Goal: Transaction & Acquisition: Purchase product/service

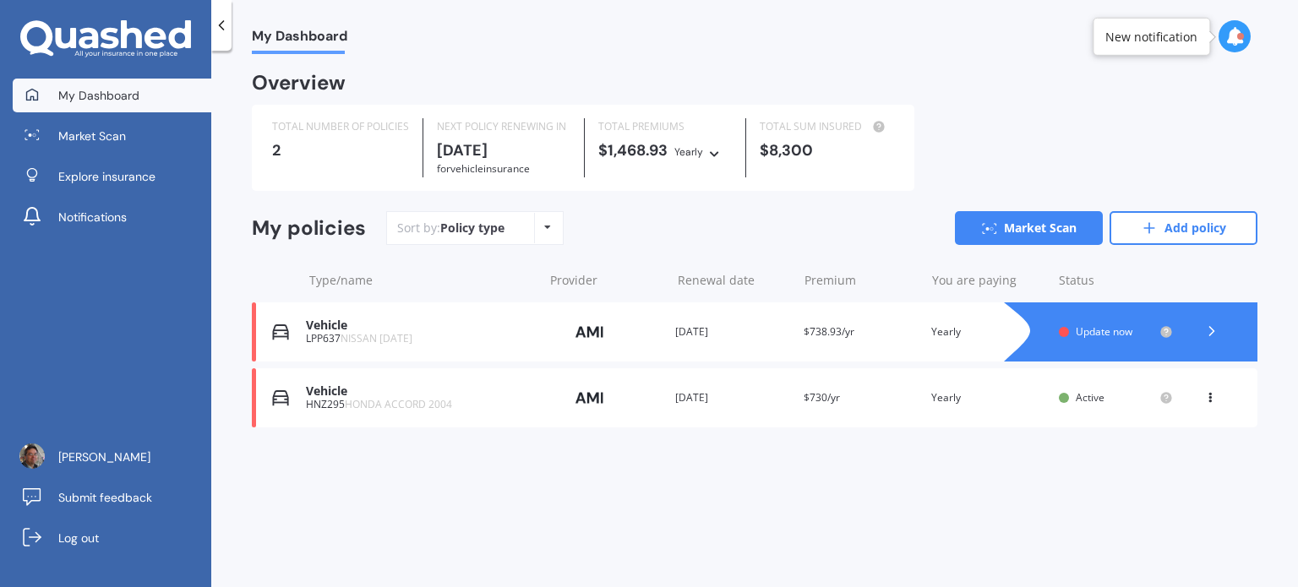
click at [1102, 334] on span "Update now" at bounding box center [1104, 331] width 57 height 14
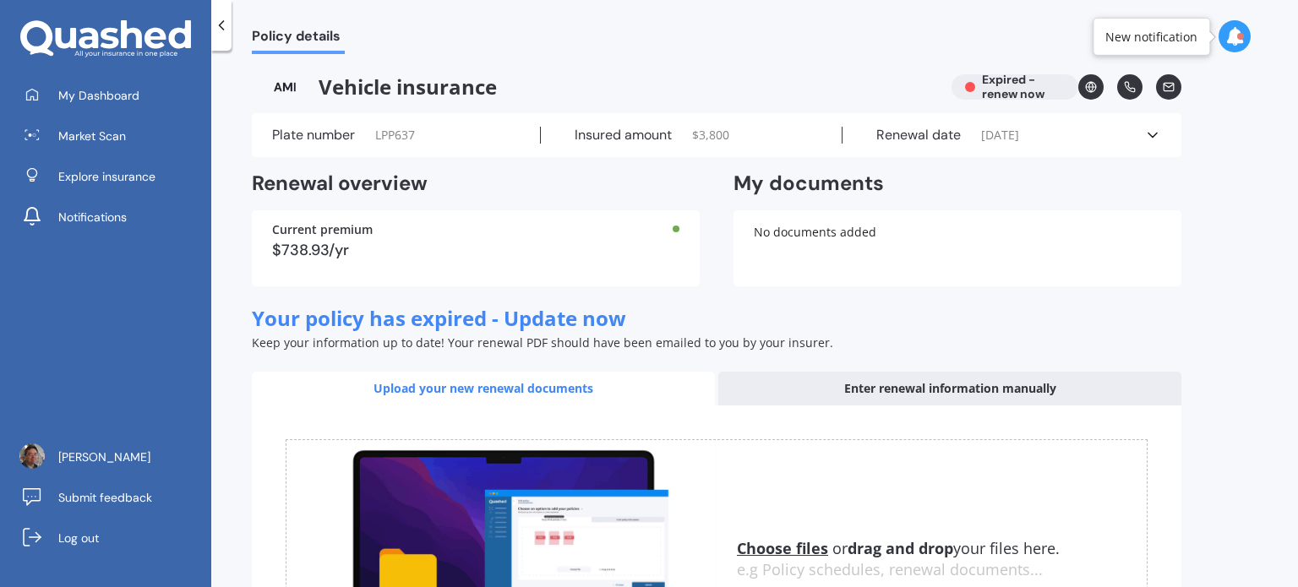
click at [345, 244] on div "$738.93/yr" at bounding box center [475, 250] width 407 height 15
click at [393, 249] on div "$738.93/yr" at bounding box center [475, 250] width 407 height 15
click at [1008, 87] on div "Vehicle insurance Expired - renew now" at bounding box center [716, 86] width 929 height 25
click at [978, 388] on div "Enter renewal information manually" at bounding box center [949, 389] width 463 height 34
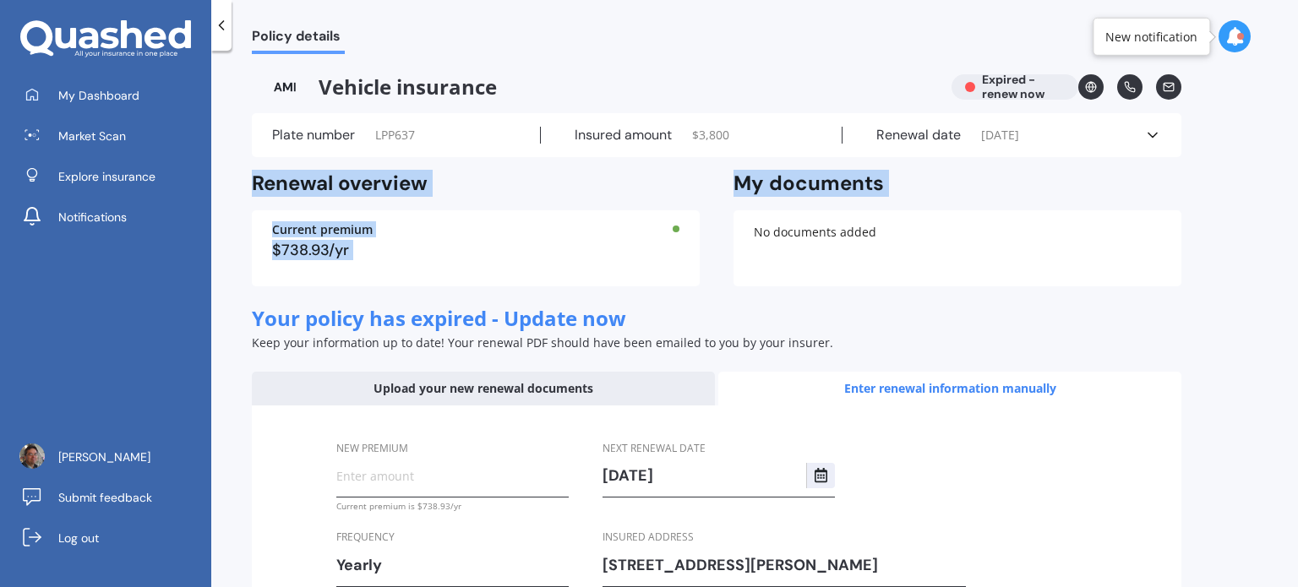
drag, startPoint x: 1297, startPoint y: 134, endPoint x: 1293, endPoint y: 237, distance: 102.3
click at [1293, 237] on div "Policy details Vehicle insurance Expired - renew now Plate number LPP637 Insure…" at bounding box center [754, 322] width 1087 height 537
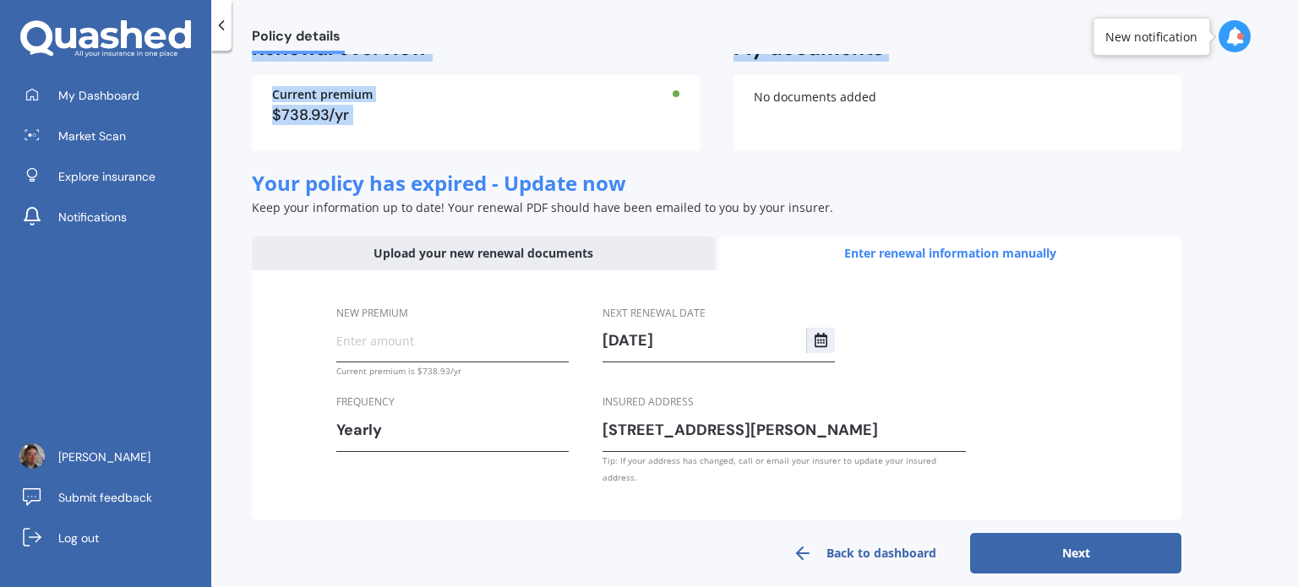
click at [1071, 535] on button "Next" at bounding box center [1075, 553] width 211 height 41
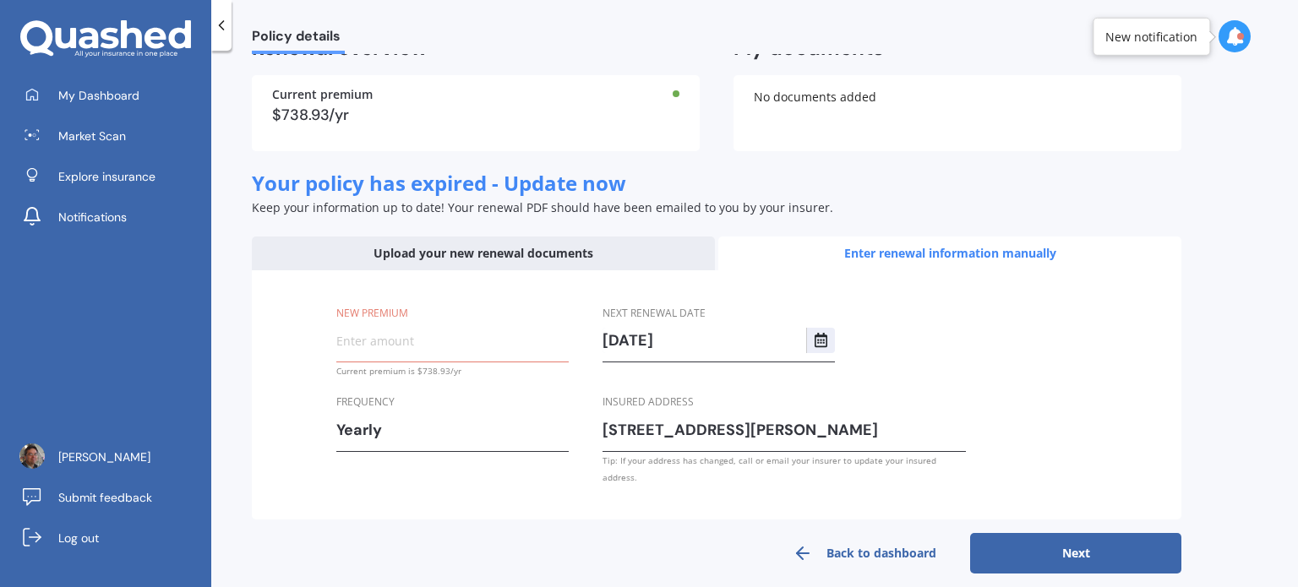
click at [370, 343] on input "New premium" at bounding box center [452, 340] width 232 height 25
paste input "$752.14"
type input "$752.14"
click at [1096, 533] on button "Next" at bounding box center [1075, 553] width 211 height 41
select select "21"
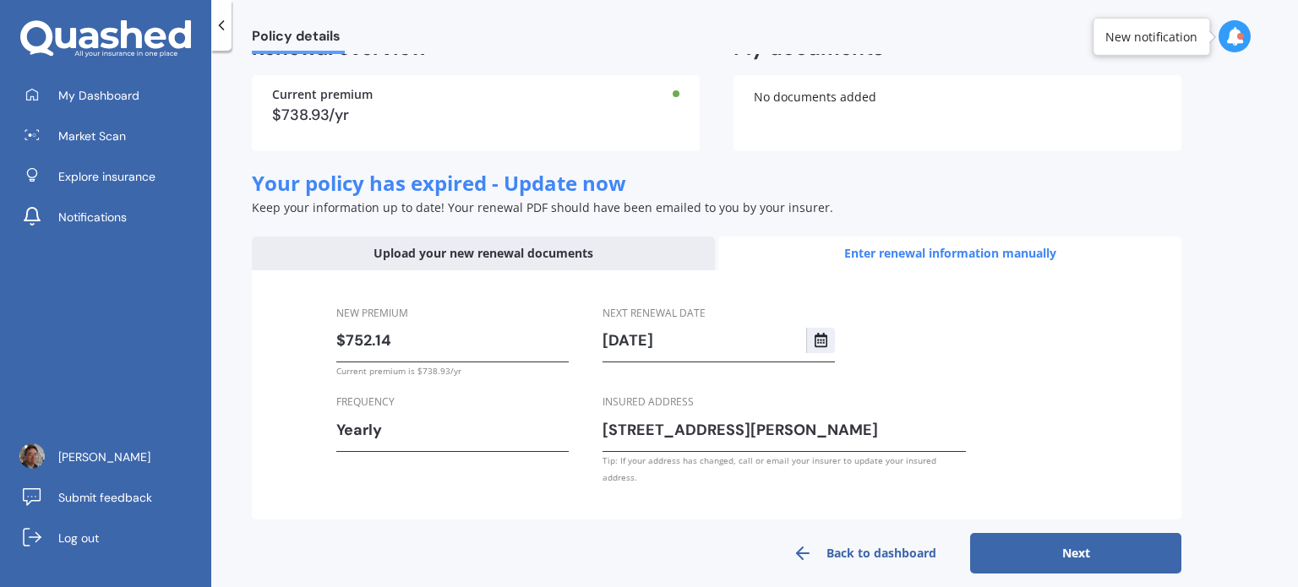
select select "08"
select select "2026"
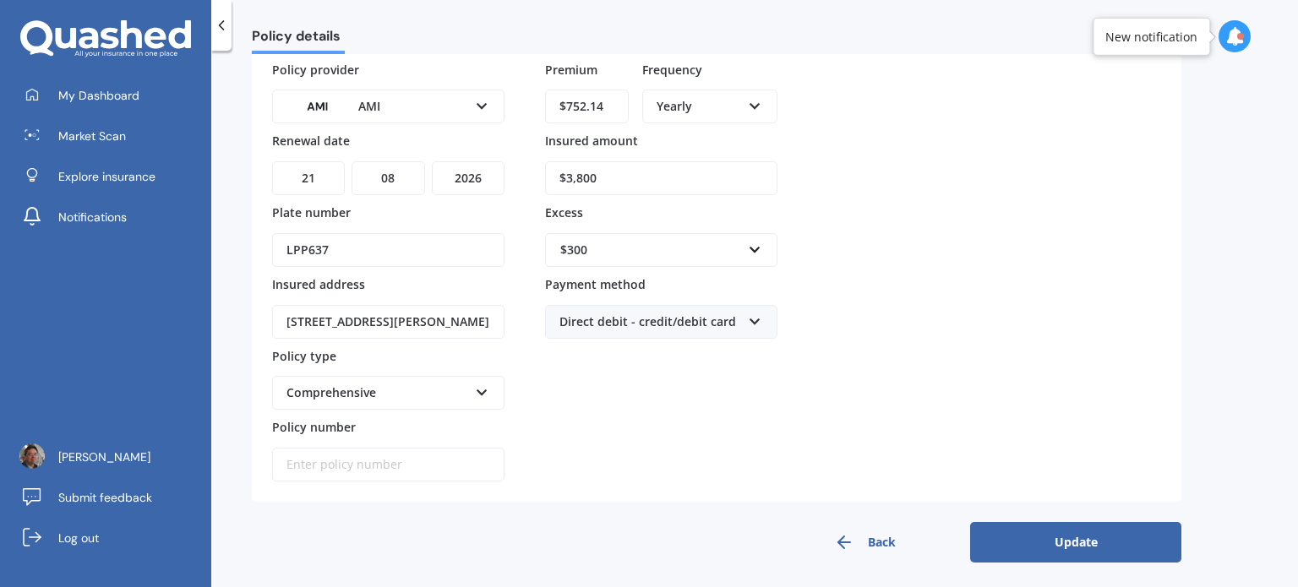
drag, startPoint x: 635, startPoint y: 180, endPoint x: 517, endPoint y: 186, distance: 118.4
click at [517, 186] on div "Policy provider AMI AA AMI AMP ANZ ASB Aioi Nissay Dowa Ando Assurant Autosure …" at bounding box center [716, 272] width 889 height 422
type input "$4,000"
click at [1070, 537] on button "Update" at bounding box center [1075, 542] width 211 height 41
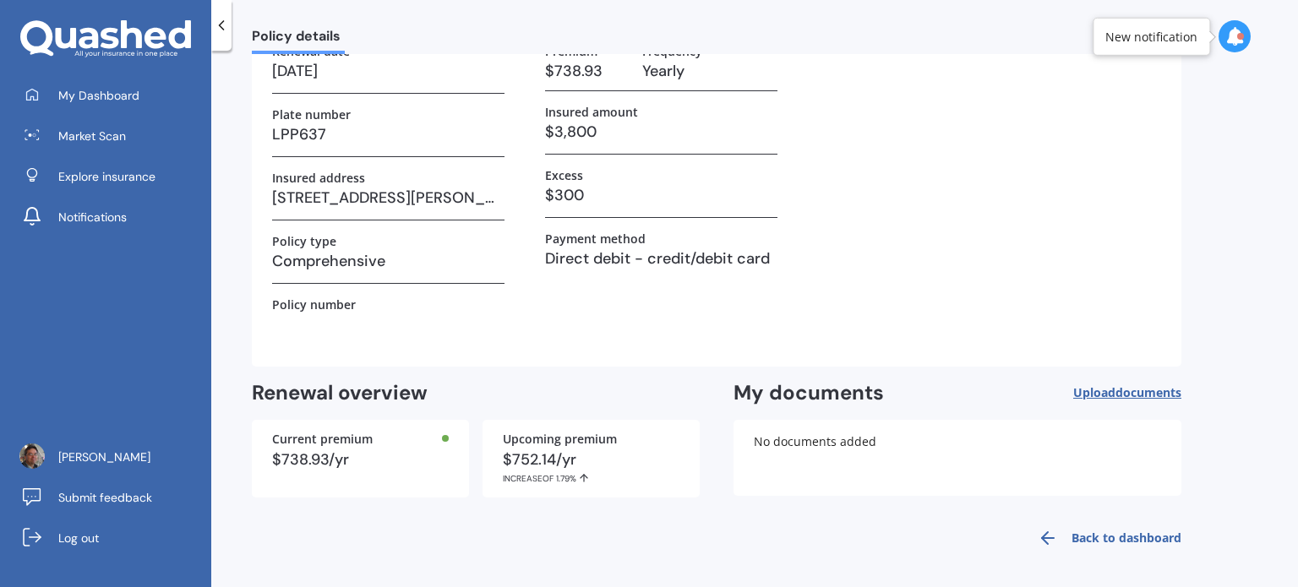
scroll to position [0, 0]
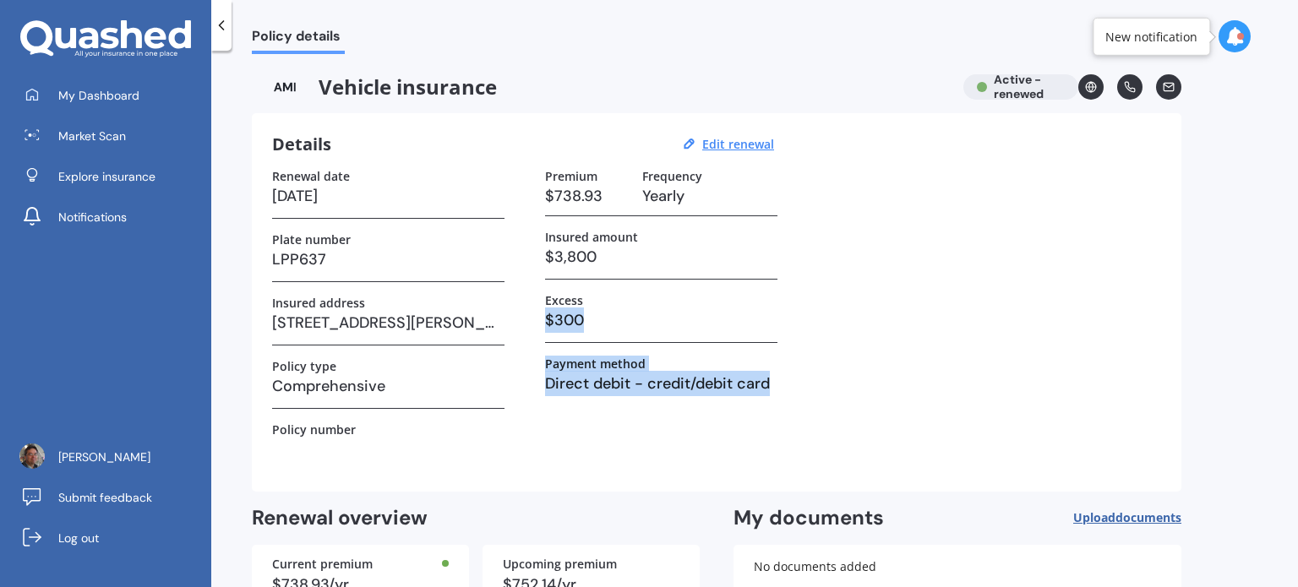
drag, startPoint x: 1297, startPoint y: 297, endPoint x: 1297, endPoint y: 408, distance: 110.7
click at [1297, 408] on div "Policy details Vehicle insurance Active - renewed Details Edit renewal Renewal …" at bounding box center [754, 322] width 1087 height 537
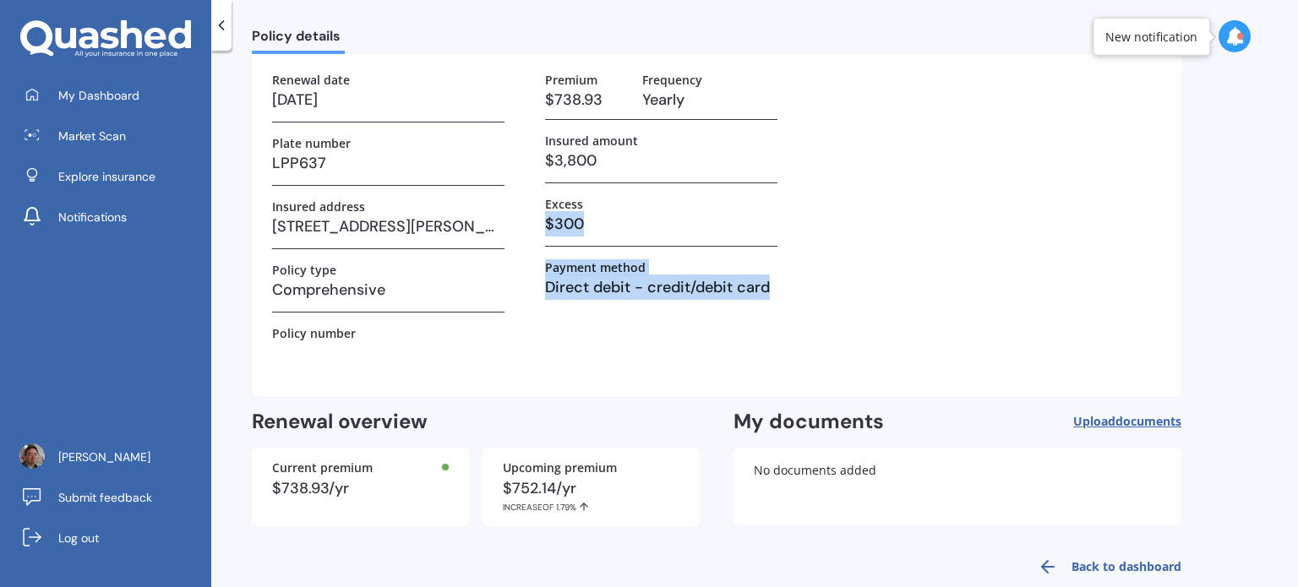
scroll to position [125, 0]
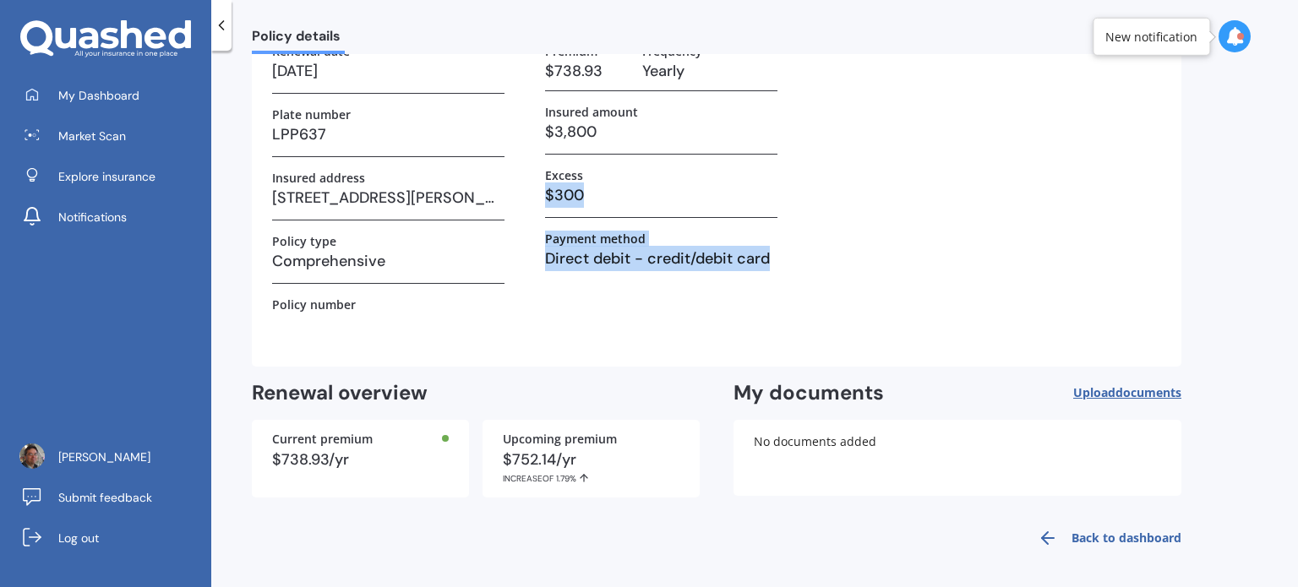
click at [1107, 537] on link "Back to dashboard" at bounding box center [1104, 538] width 154 height 41
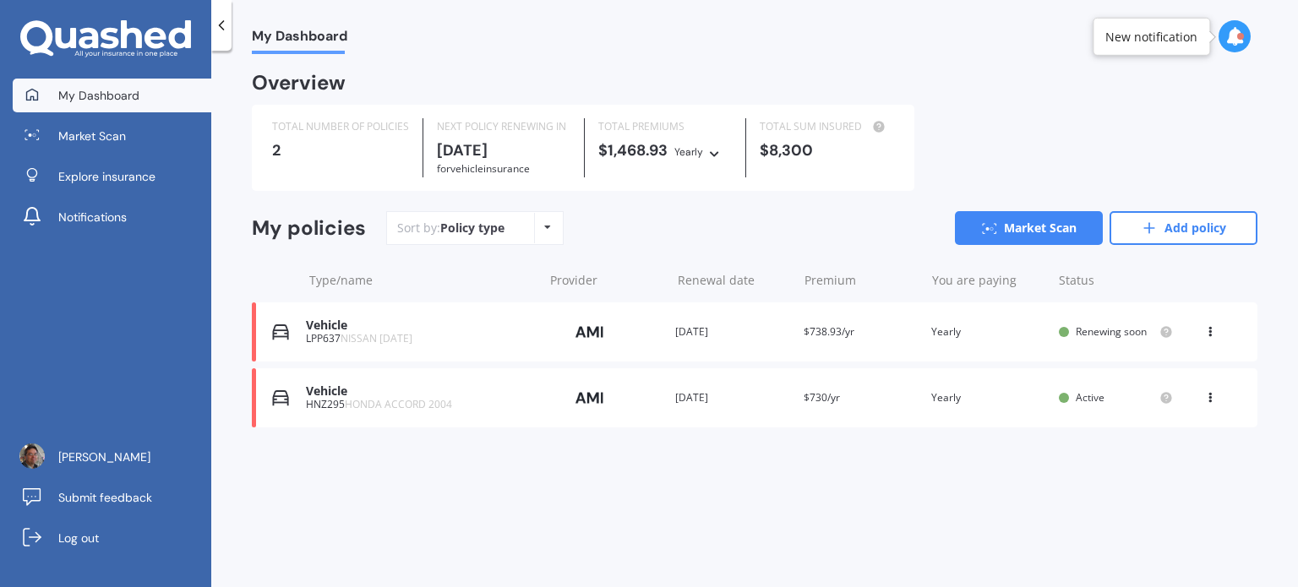
click at [1093, 330] on span "Renewing soon" at bounding box center [1111, 331] width 71 height 14
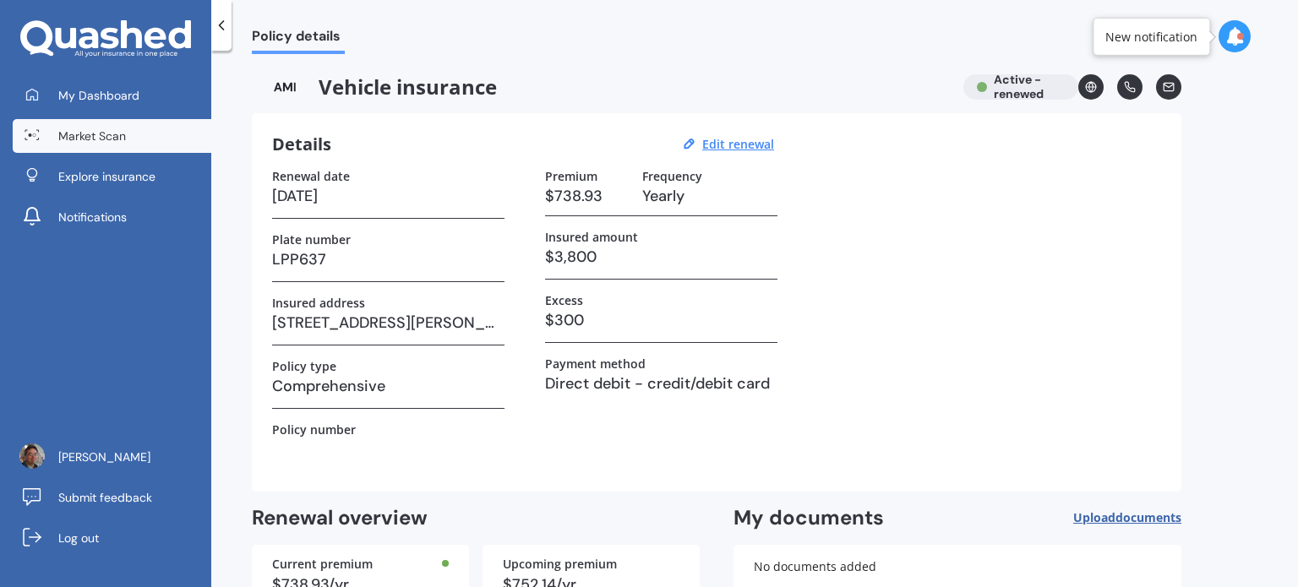
click at [92, 131] on span "Market Scan" at bounding box center [92, 136] width 68 height 17
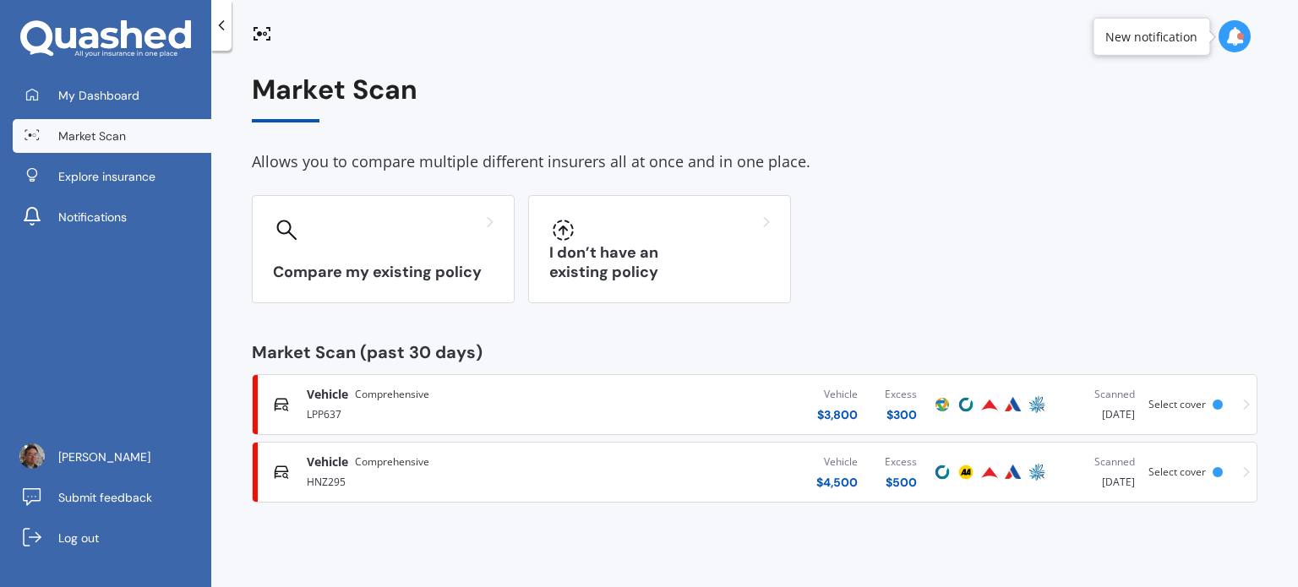
click at [1244, 401] on icon at bounding box center [1246, 405] width 7 height 12
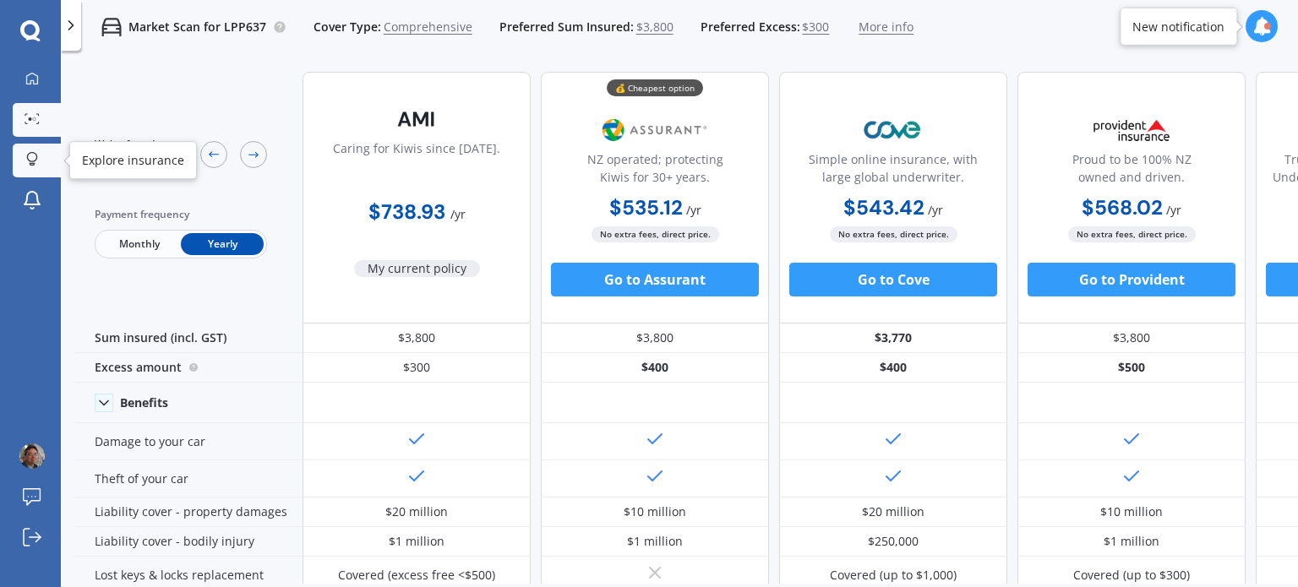
click at [34, 163] on icon at bounding box center [32, 164] width 6 height 3
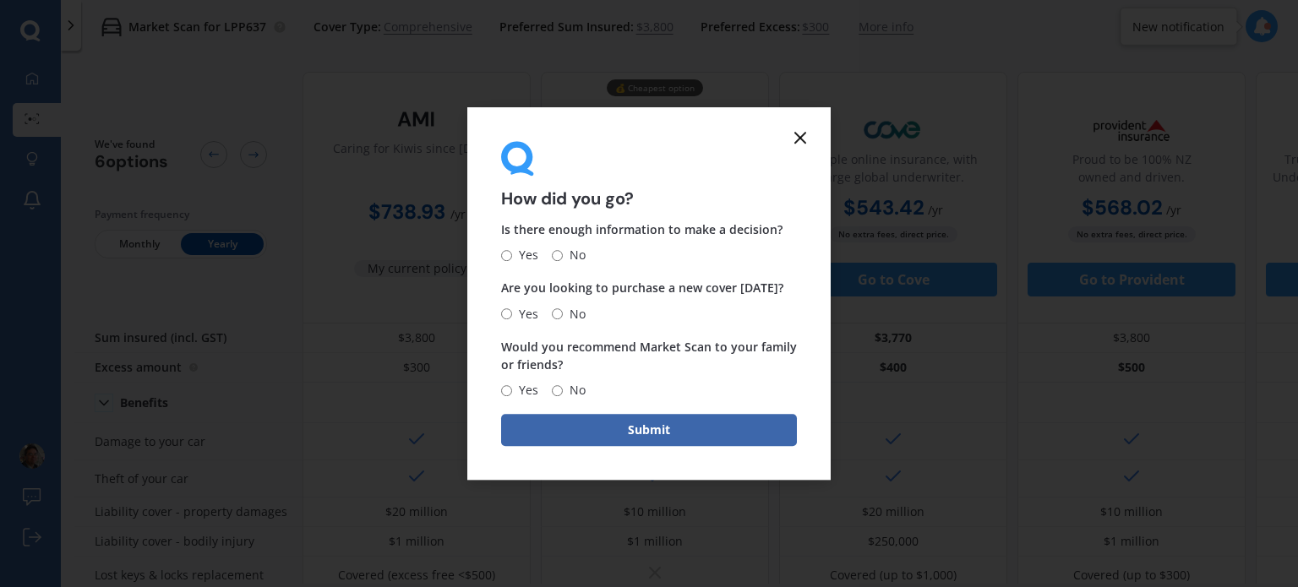
click at [803, 134] on line at bounding box center [800, 138] width 10 height 10
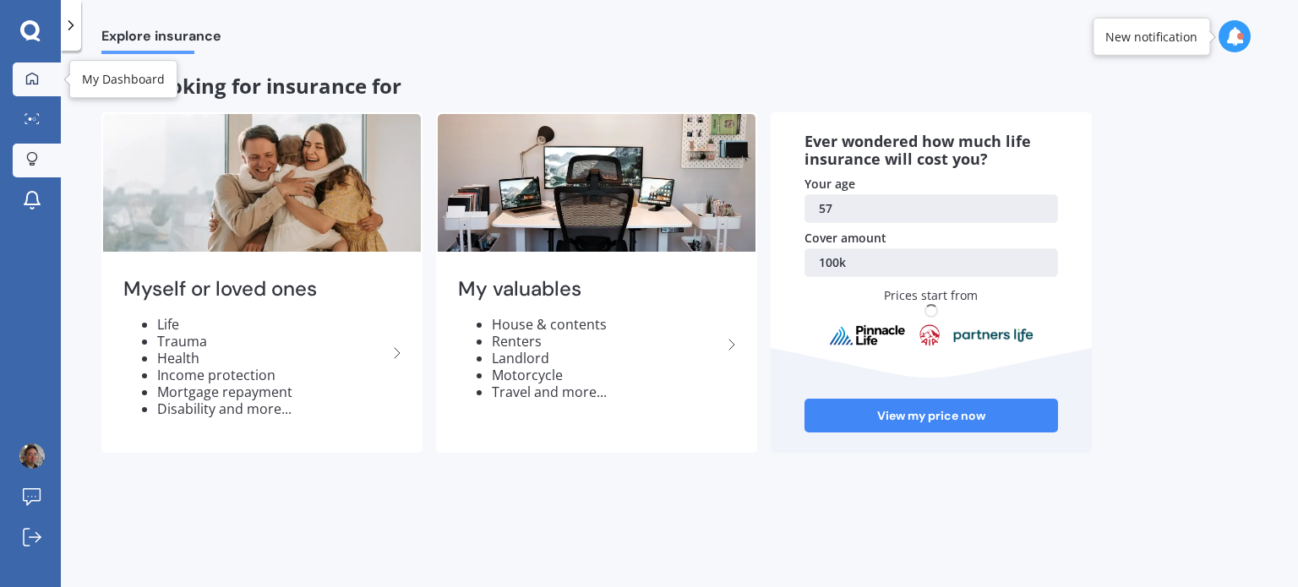
click at [35, 75] on icon at bounding box center [32, 79] width 14 height 14
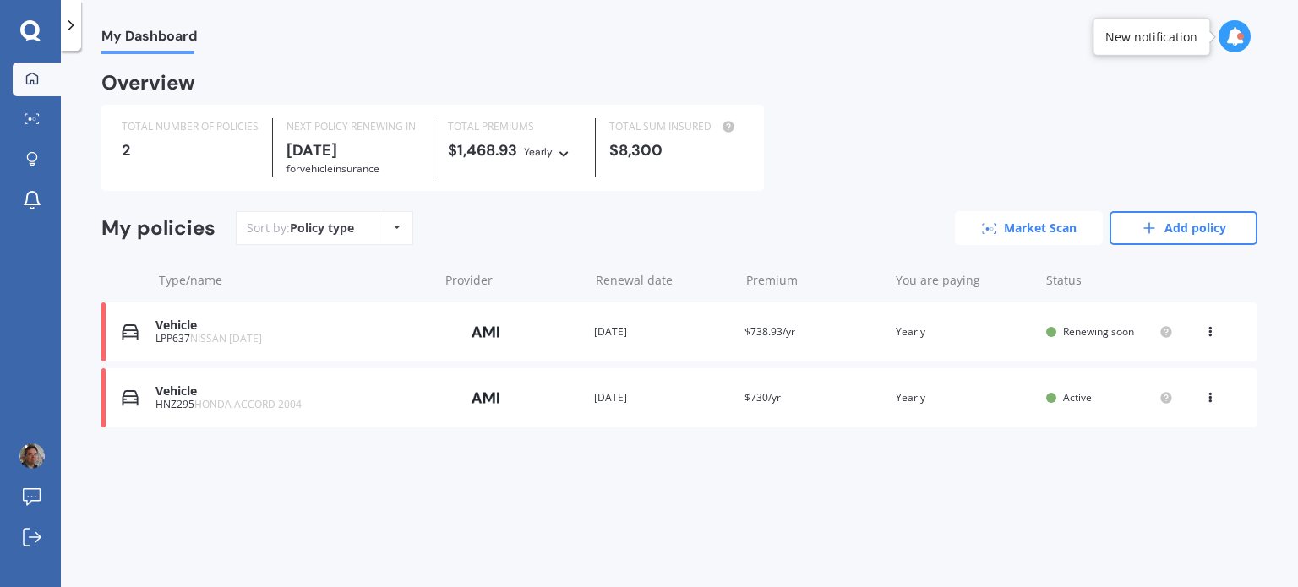
click at [1044, 221] on link "Market Scan" at bounding box center [1029, 228] width 148 height 34
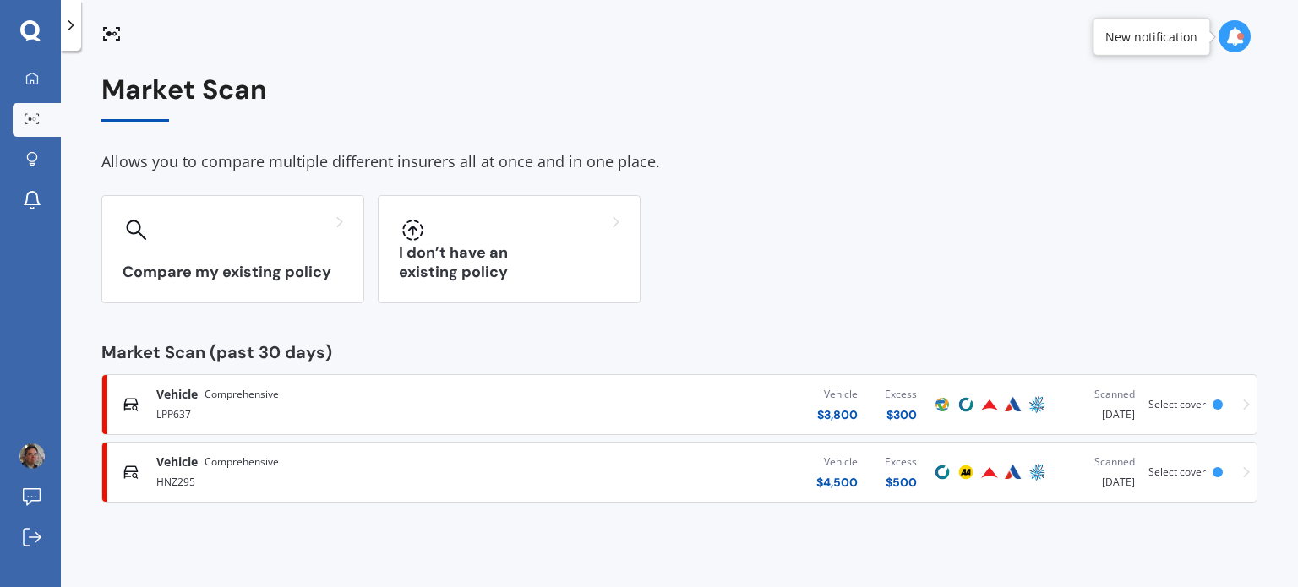
click at [630, 406] on div "Vehicle $ 3,800 Excess $ 300" at bounding box center [728, 404] width 404 height 51
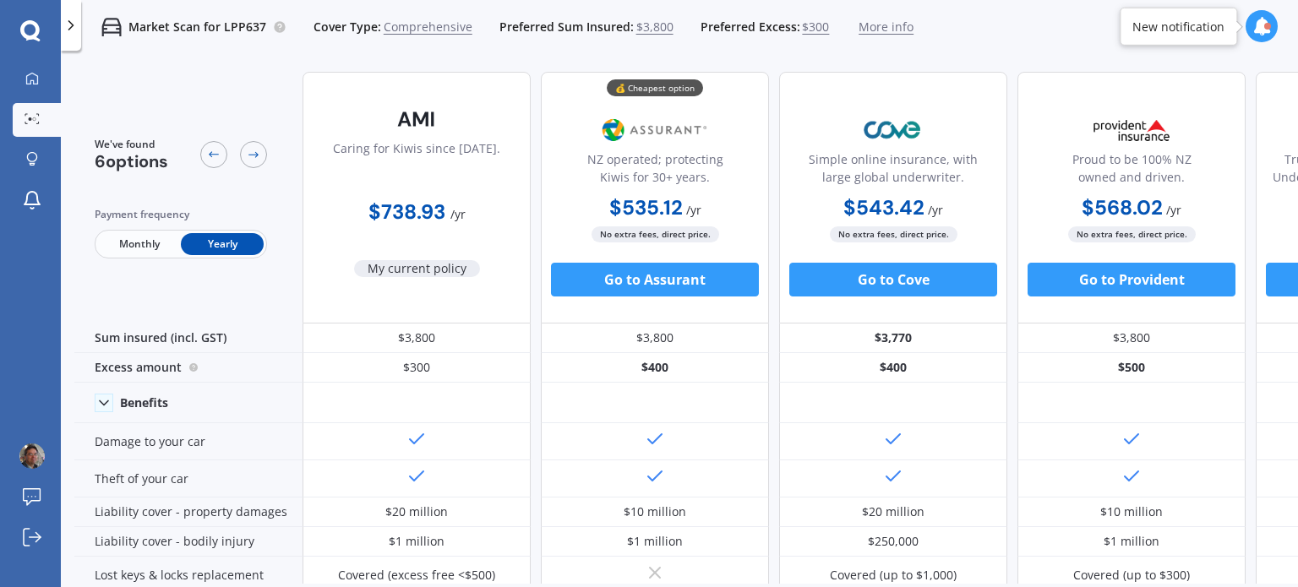
click at [132, 243] on span "Monthly" at bounding box center [139, 244] width 83 height 22
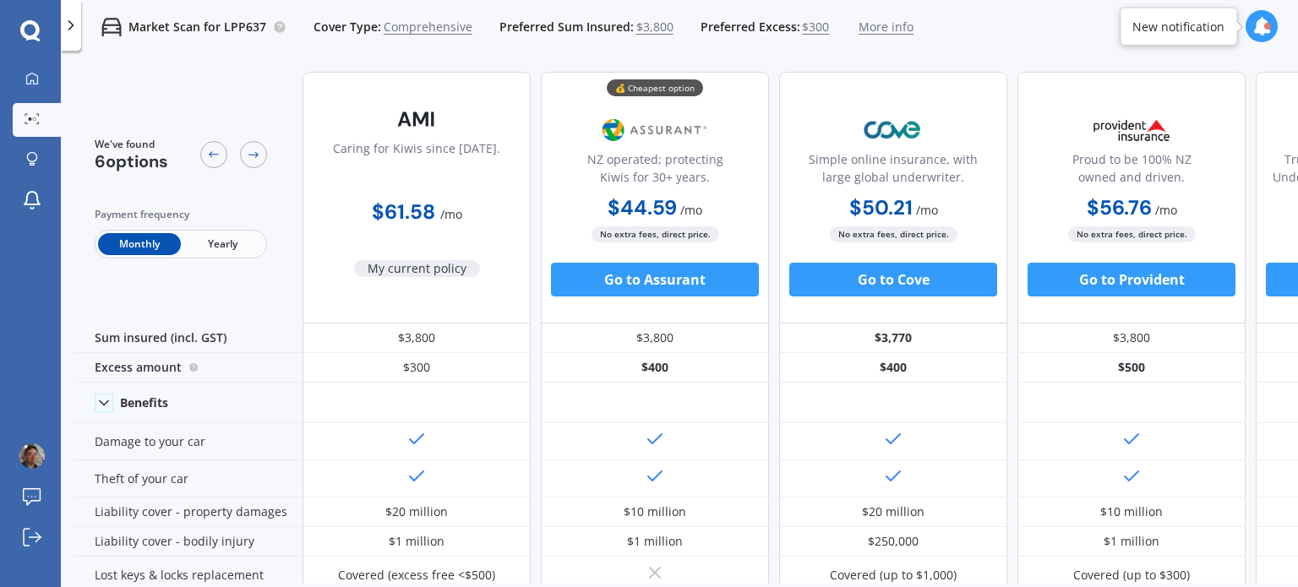
click at [199, 243] on span "Yearly" at bounding box center [222, 244] width 83 height 22
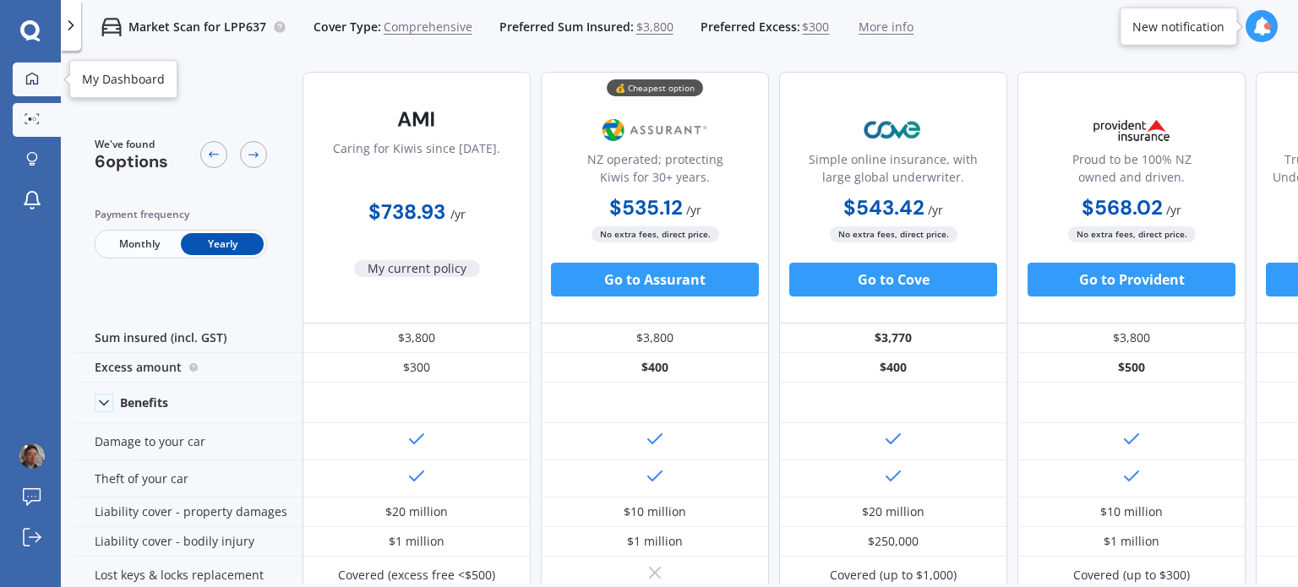
click at [30, 77] on icon at bounding box center [32, 79] width 14 height 14
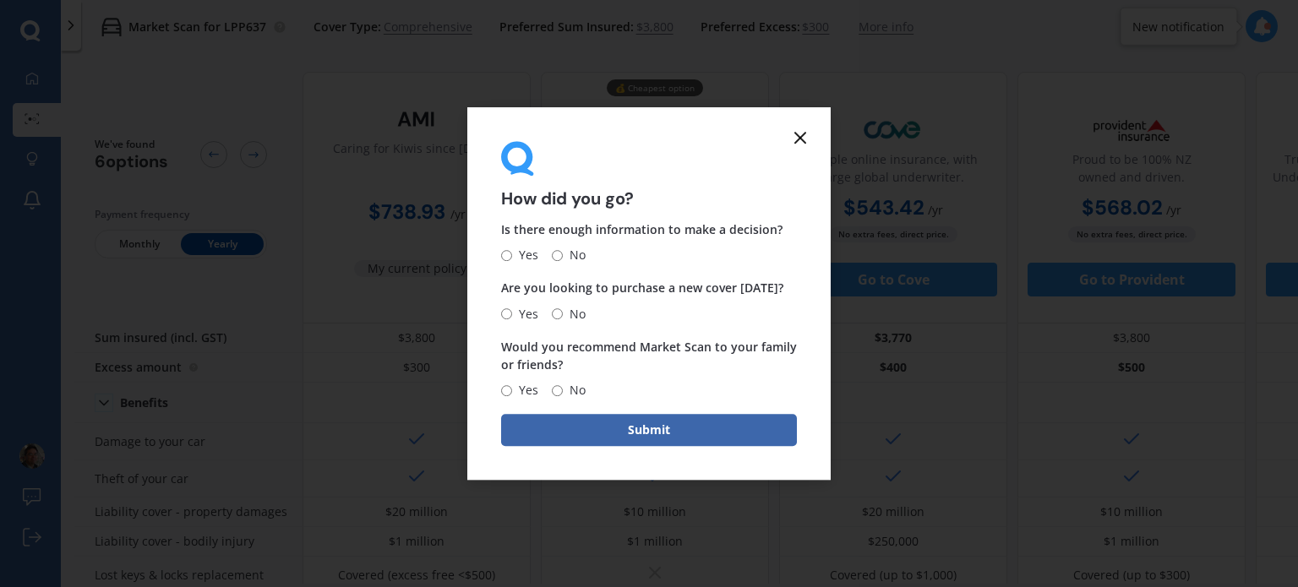
click at [790, 138] on icon at bounding box center [800, 138] width 20 height 20
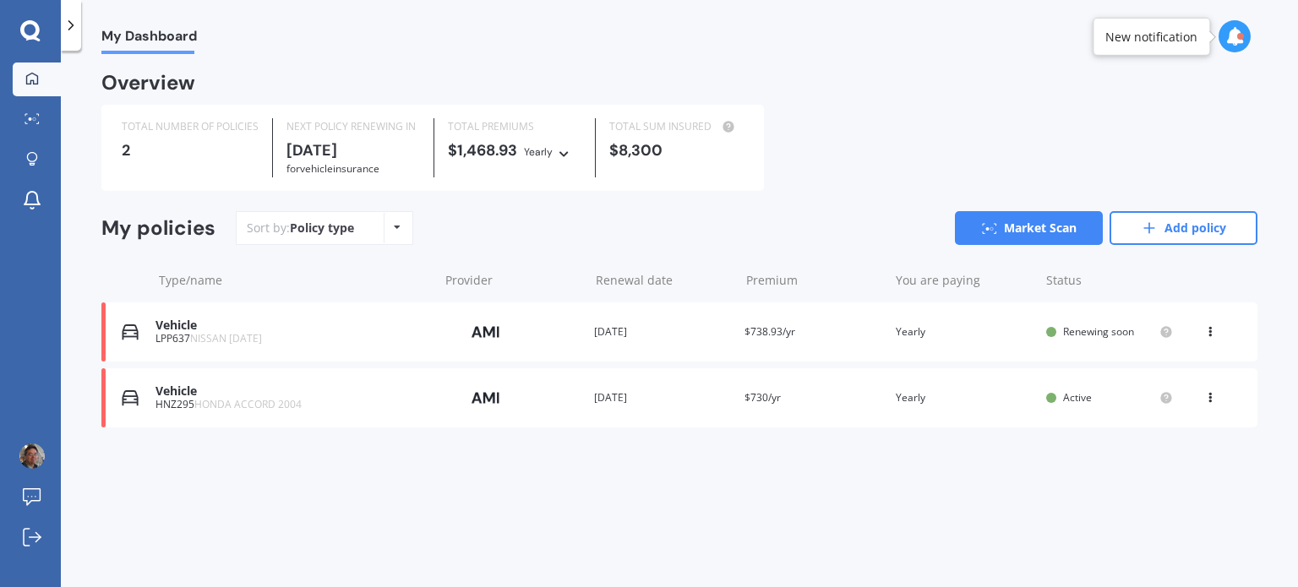
click at [79, 14] on div at bounding box center [71, 25] width 20 height 51
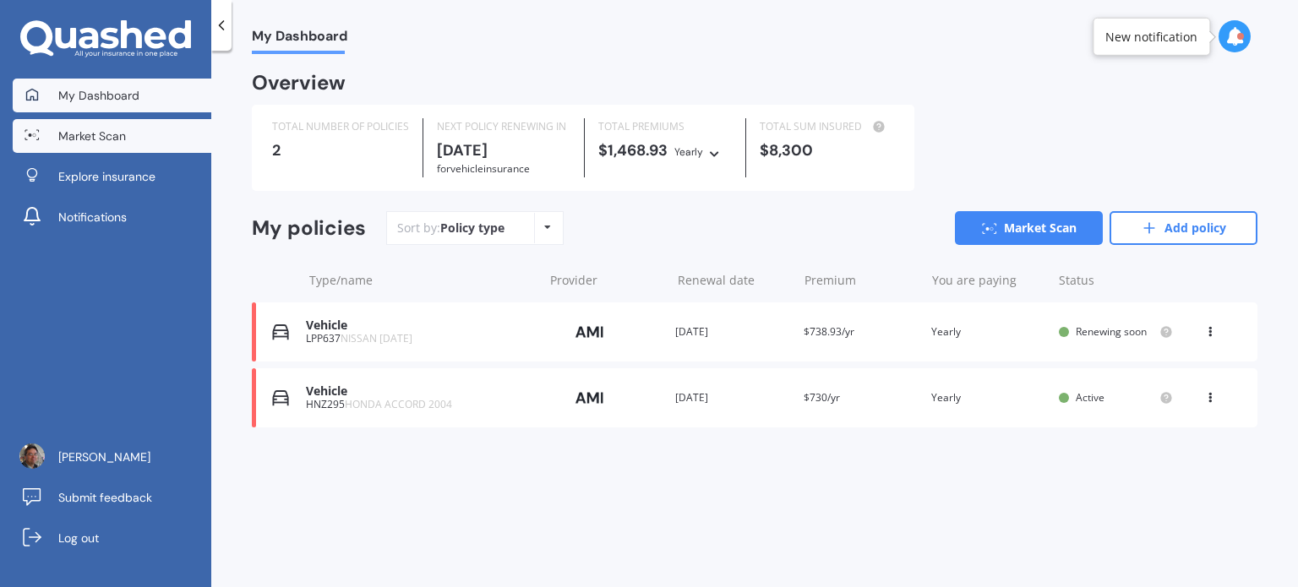
click at [78, 139] on span "Market Scan" at bounding box center [92, 136] width 68 height 17
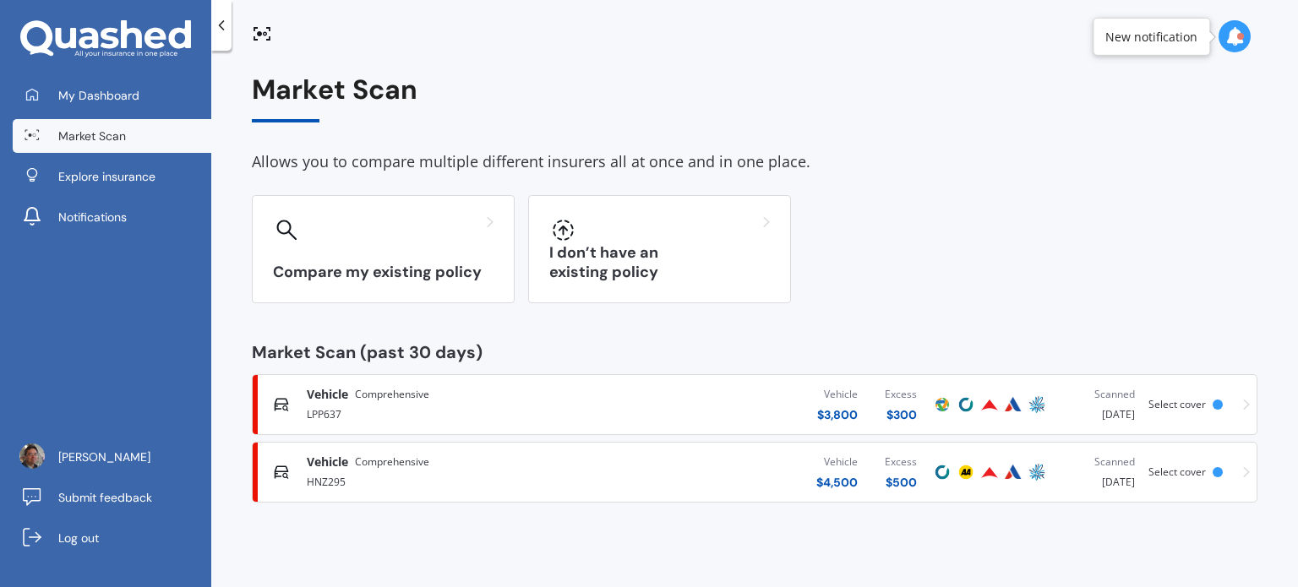
click at [963, 406] on img at bounding box center [966, 405] width 20 height 20
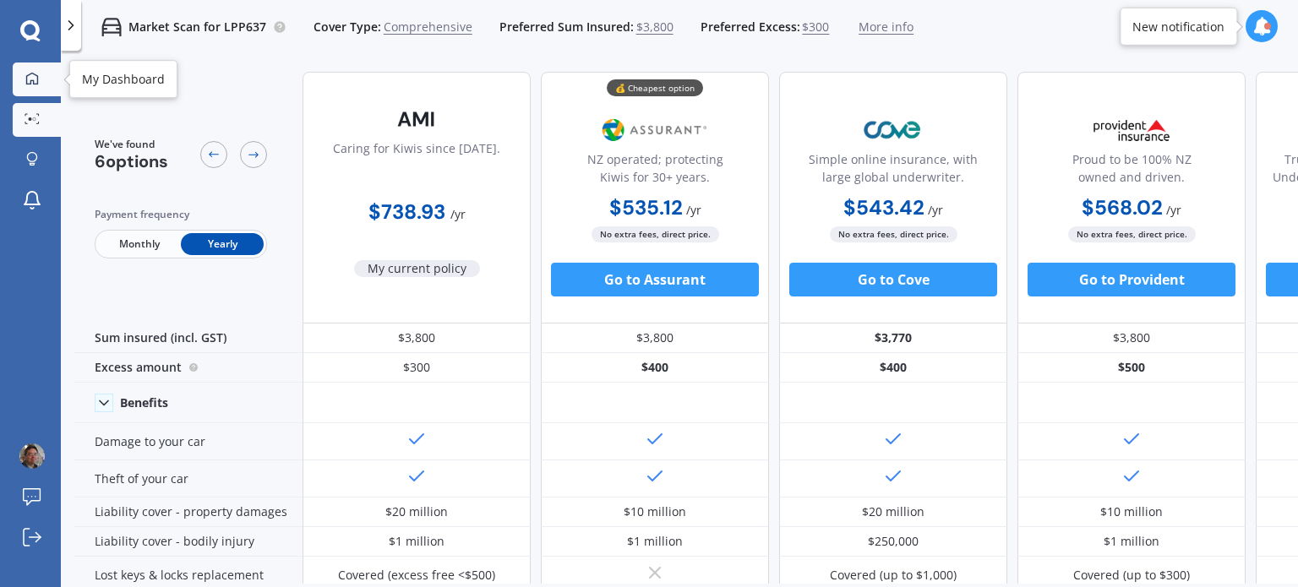
click at [37, 87] on link "My Dashboard" at bounding box center [37, 80] width 48 height 34
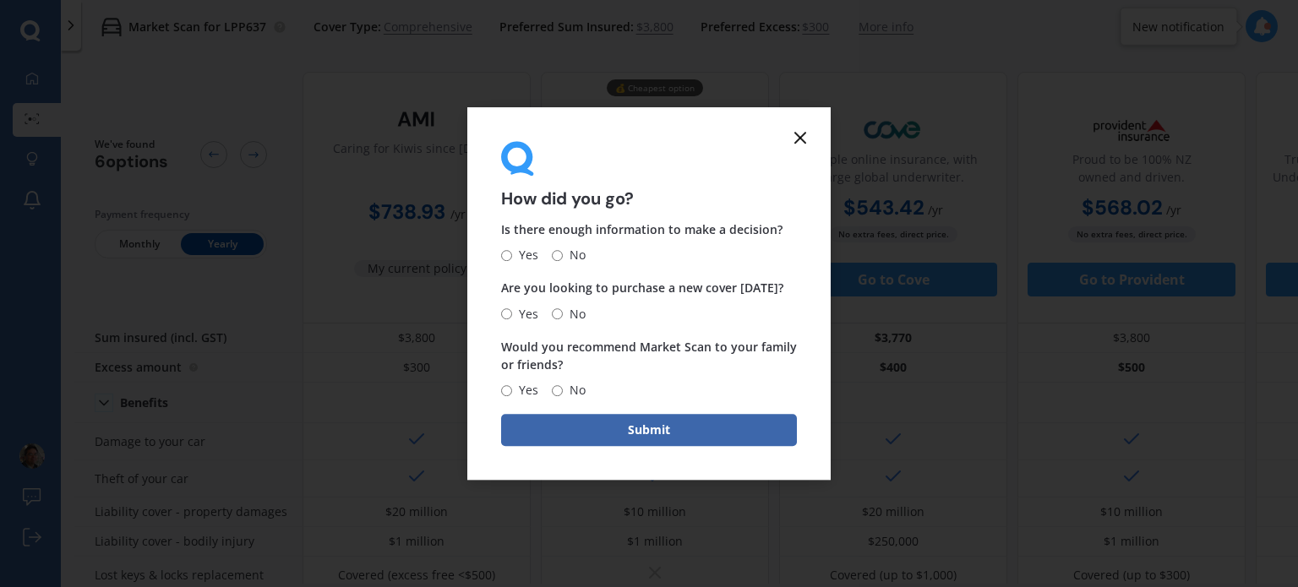
click at [807, 135] on icon at bounding box center [800, 138] width 20 height 20
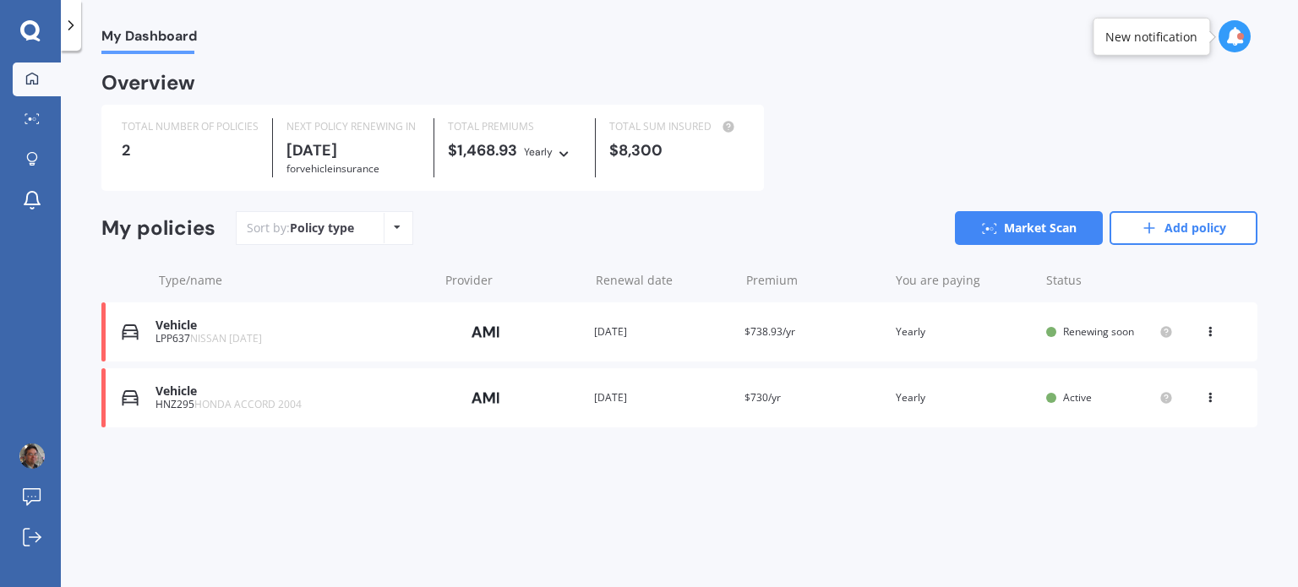
click at [1208, 333] on icon at bounding box center [1210, 329] width 12 height 10
click at [211, 324] on div "Vehicle" at bounding box center [292, 326] width 275 height 14
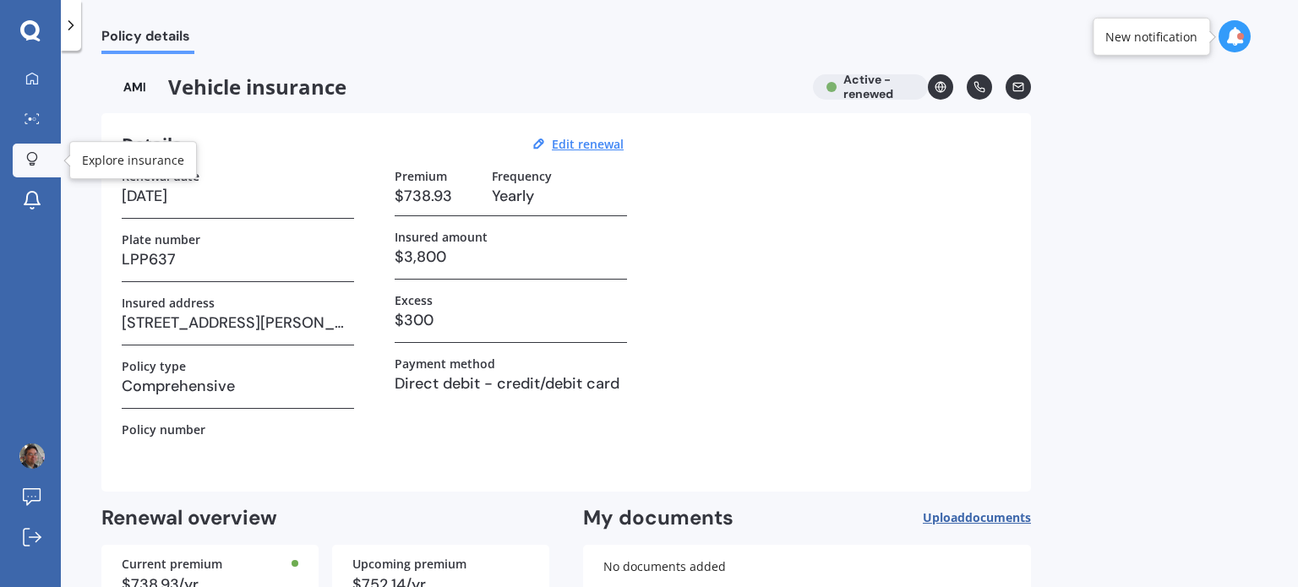
click at [28, 159] on icon at bounding box center [32, 157] width 10 height 10
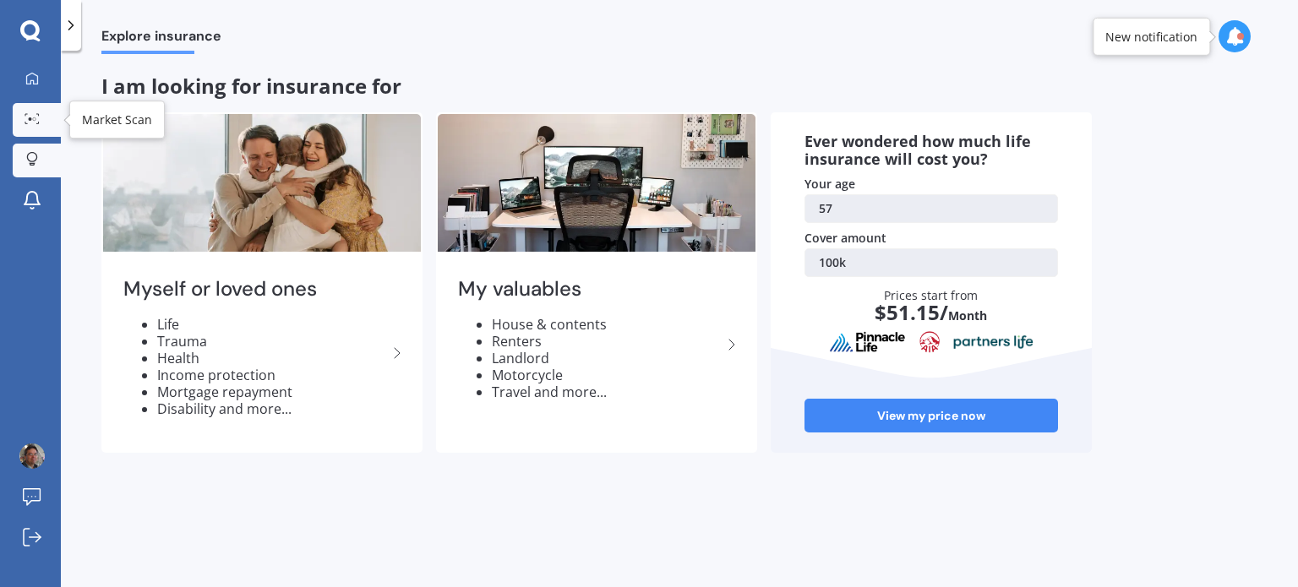
click at [32, 128] on link "Market Scan" at bounding box center [37, 120] width 48 height 34
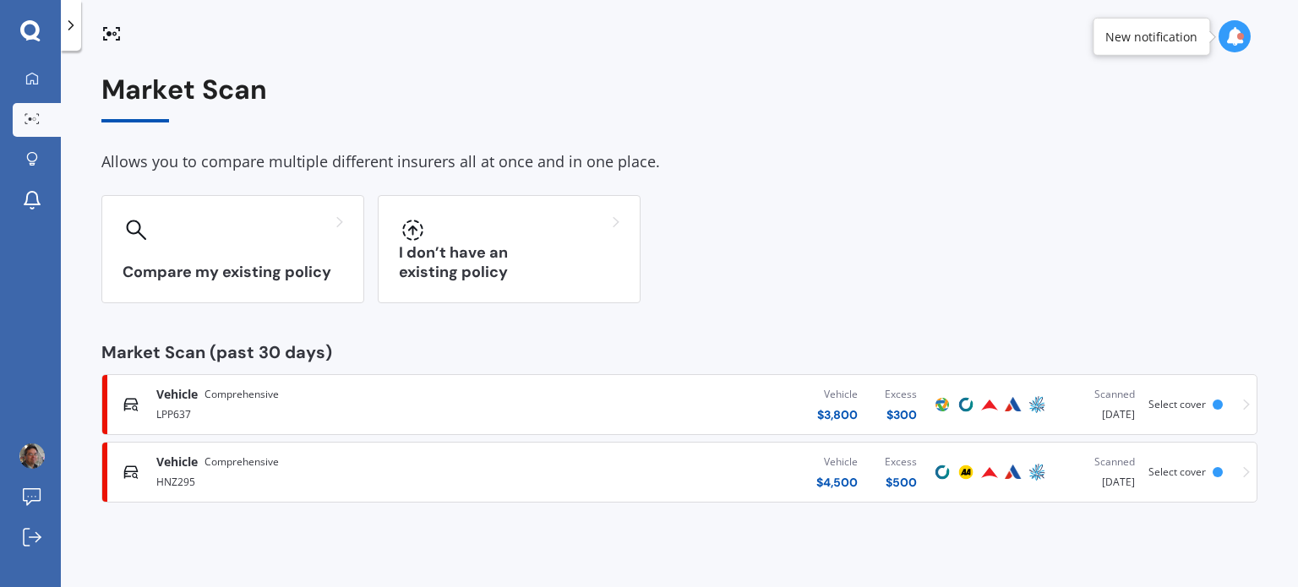
click at [1247, 405] on icon at bounding box center [1246, 405] width 7 height 11
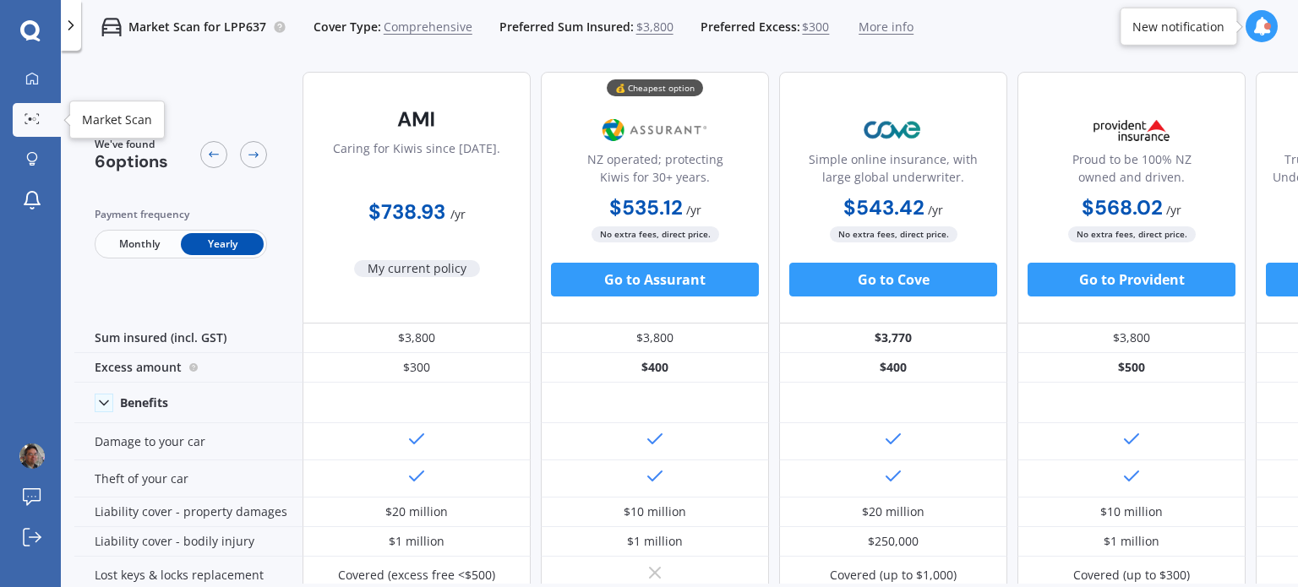
click at [30, 116] on icon at bounding box center [32, 118] width 15 height 11
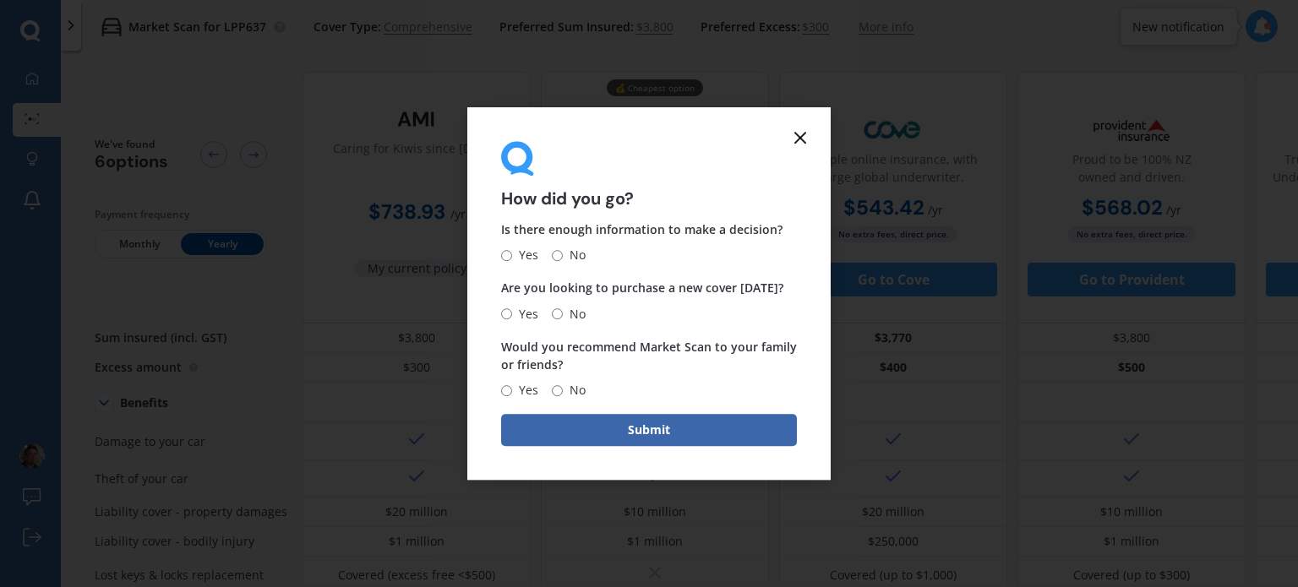
click at [805, 135] on icon at bounding box center [800, 138] width 20 height 20
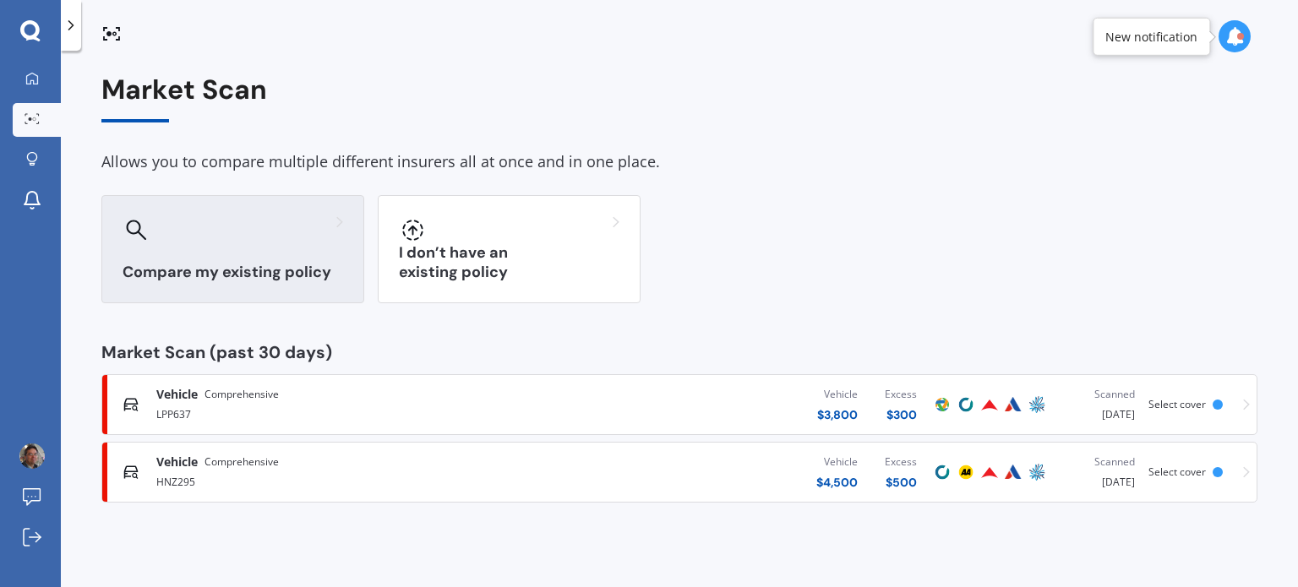
click at [185, 272] on h3 "Compare my existing policy" at bounding box center [233, 272] width 221 height 19
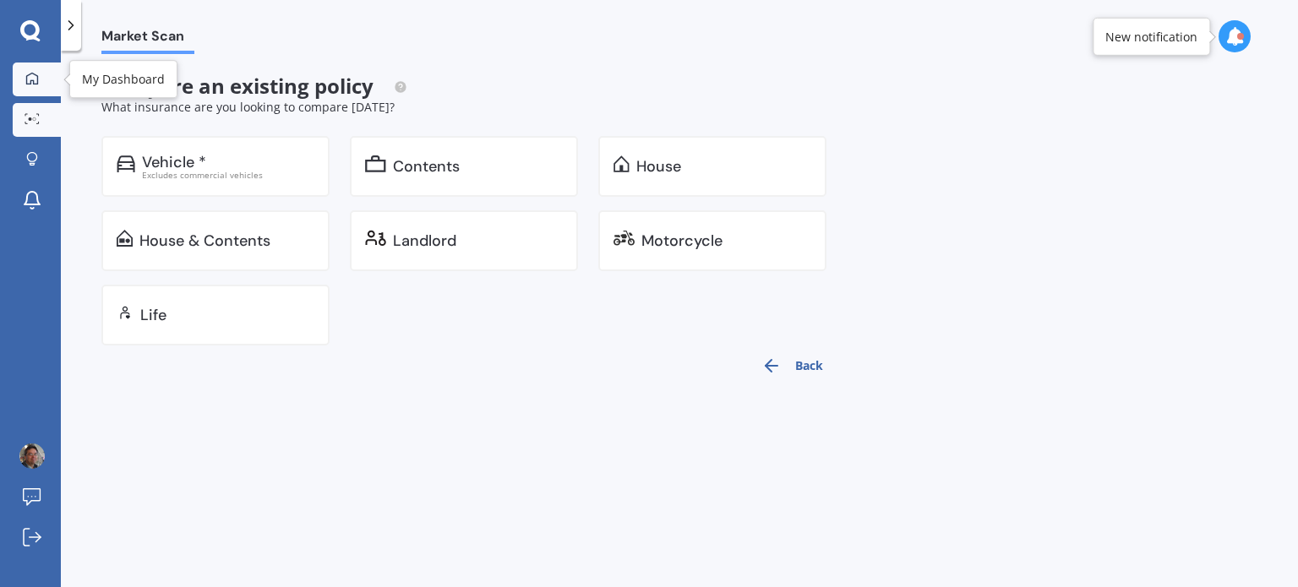
click at [33, 73] on icon at bounding box center [32, 78] width 12 height 12
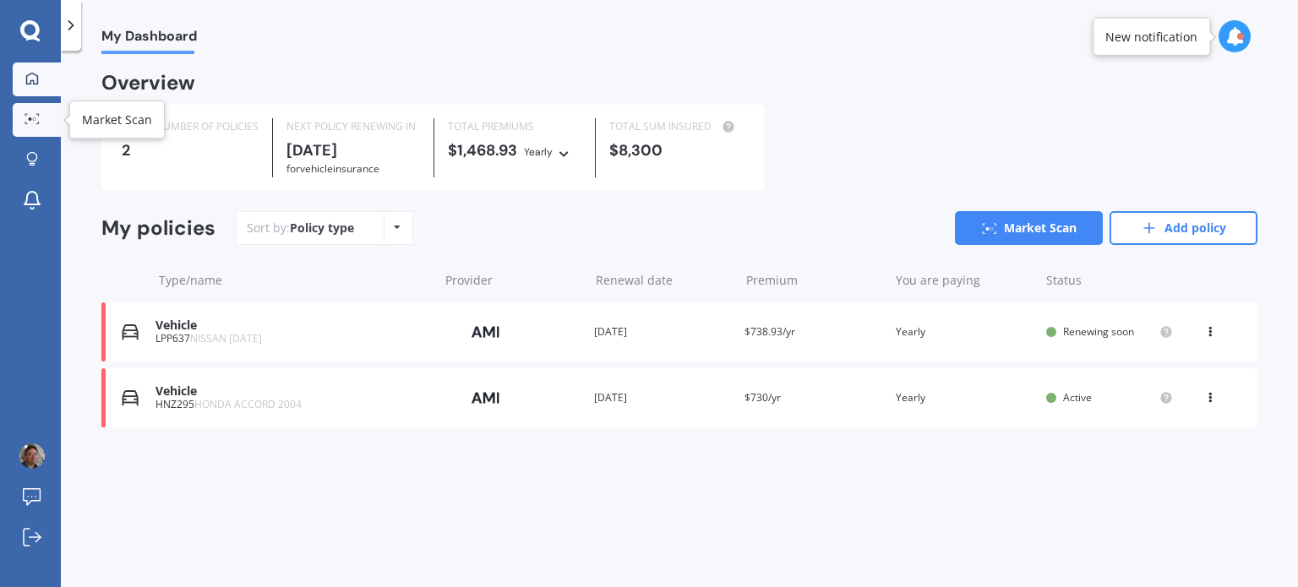
click at [38, 124] on div at bounding box center [31, 119] width 25 height 13
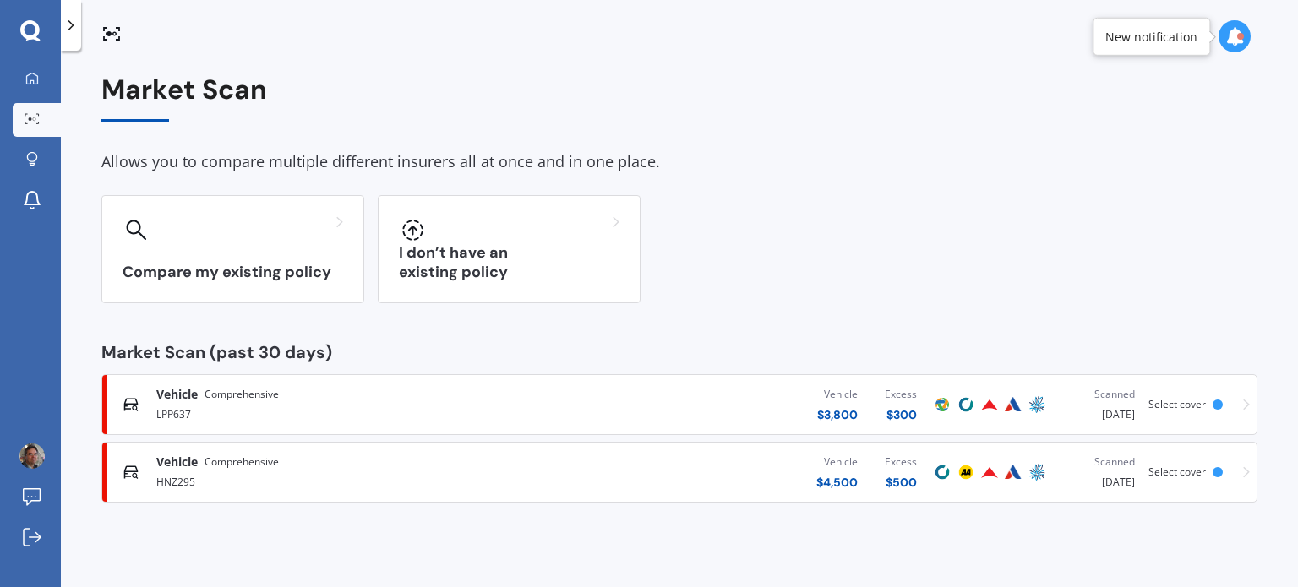
click at [1227, 38] on icon at bounding box center [1234, 36] width 19 height 19
click at [918, 89] on div "Market Scan" at bounding box center [679, 98] width 1156 height 48
drag, startPoint x: 178, startPoint y: 400, endPoint x: 144, endPoint y: 401, distance: 34.7
click at [144, 401] on div "Vehicle Comprehensive LPP637" at bounding box center [325, 404] width 404 height 37
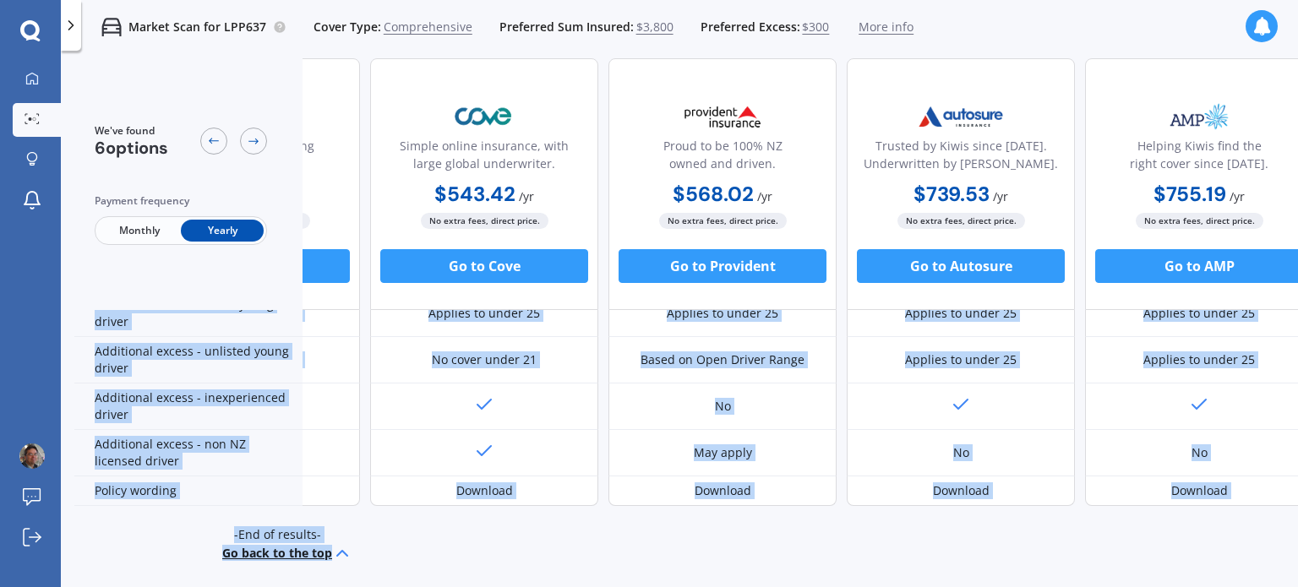
scroll to position [862, 433]
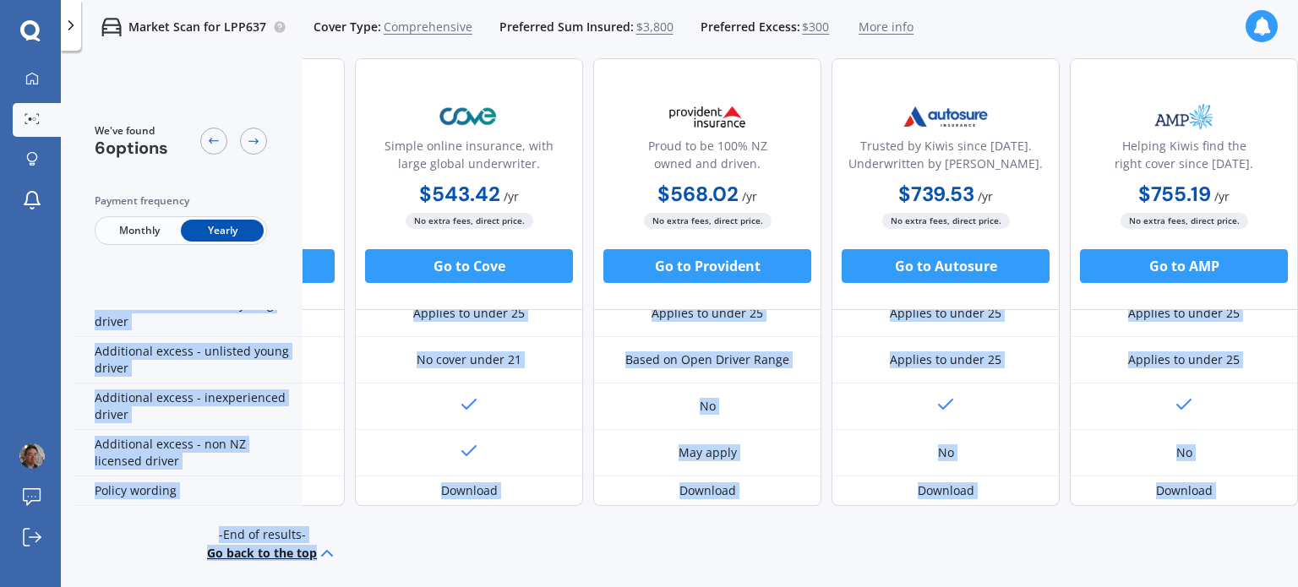
drag, startPoint x: 918, startPoint y: 573, endPoint x: 359, endPoint y: 627, distance: 561.1
click at [359, 586] on html "My Dashboard Market Scan Explore insurance Notifications Arno Jahn Submit feedb…" at bounding box center [649, 293] width 1298 height 587
click at [243, 545] on button "Go back to the top" at bounding box center [272, 553] width 130 height 20
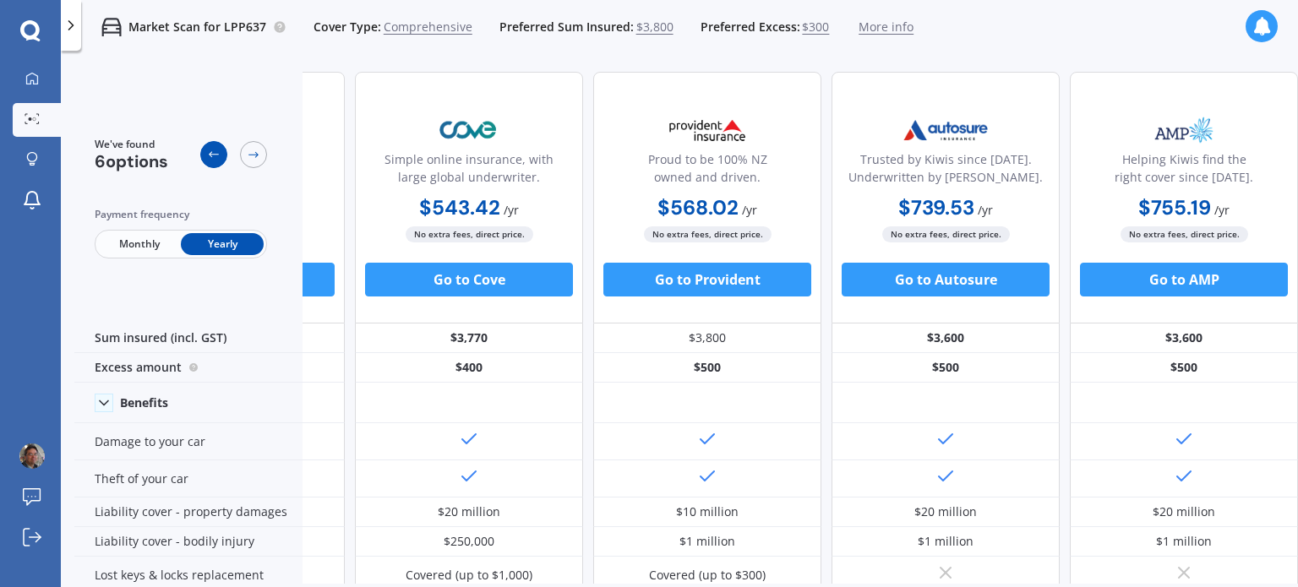
click at [213, 144] on div at bounding box center [213, 154] width 27 height 27
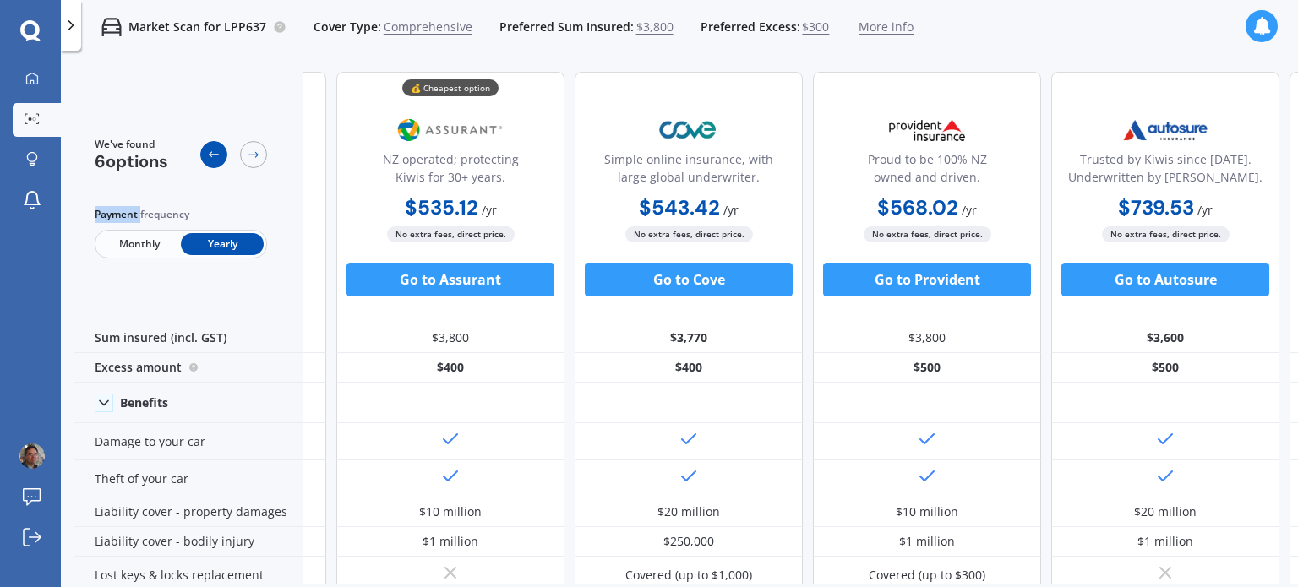
click at [213, 144] on div at bounding box center [213, 154] width 27 height 27
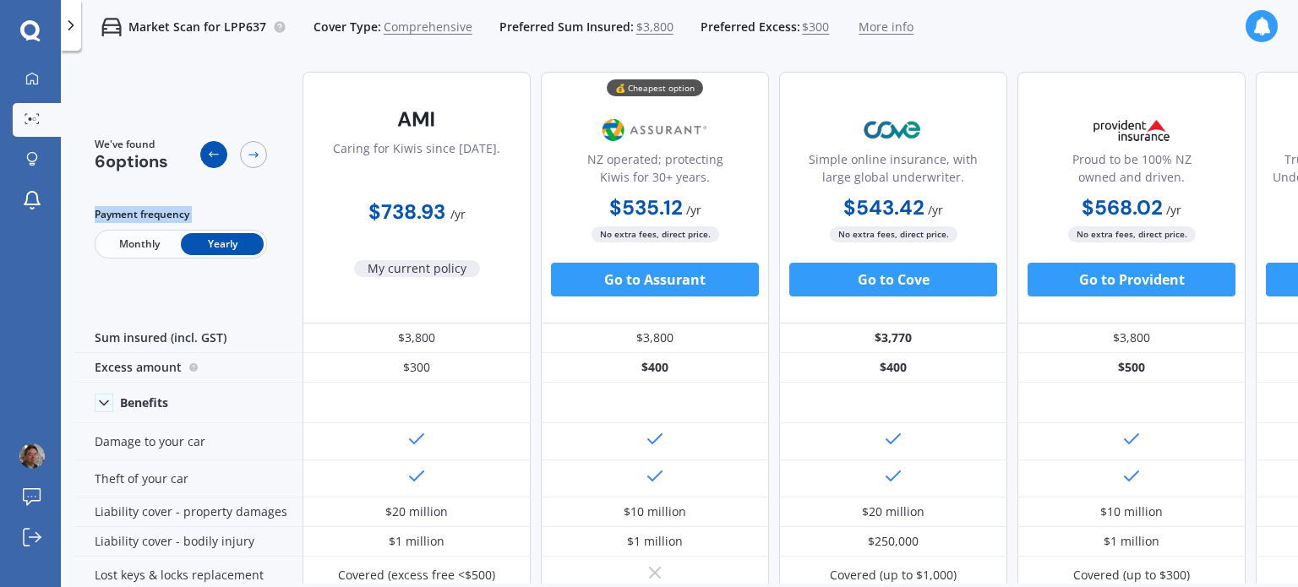
click at [213, 144] on div at bounding box center [213, 154] width 27 height 27
click at [876, 27] on span "More info" at bounding box center [885, 27] width 55 height 17
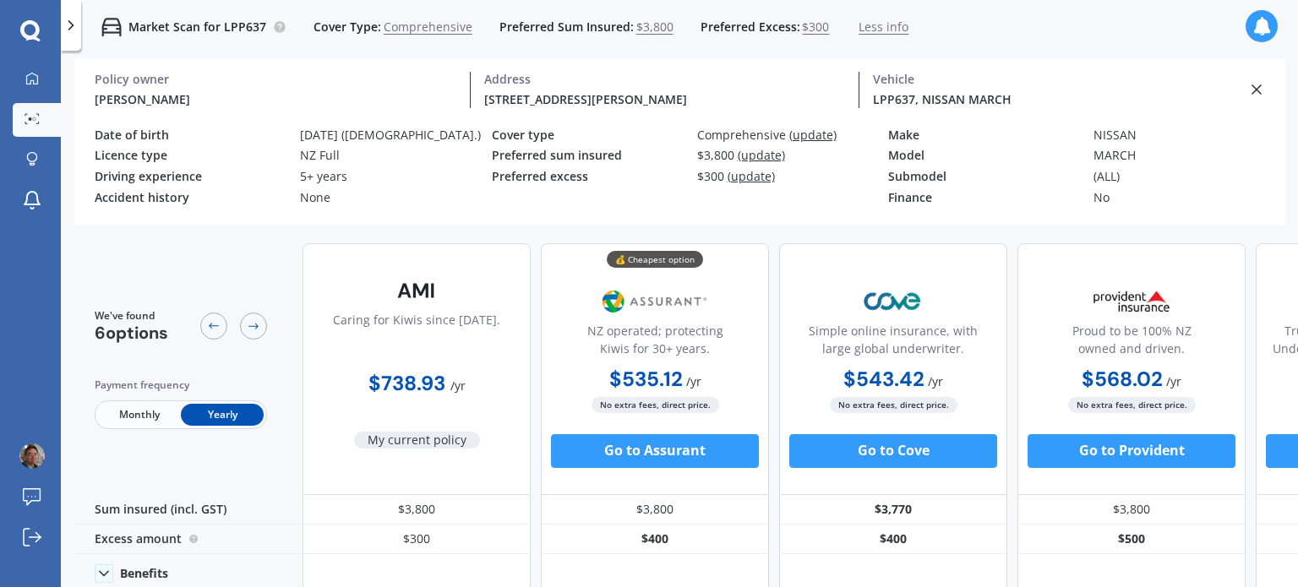
click at [764, 153] on span "(update)" at bounding box center [761, 155] width 47 height 16
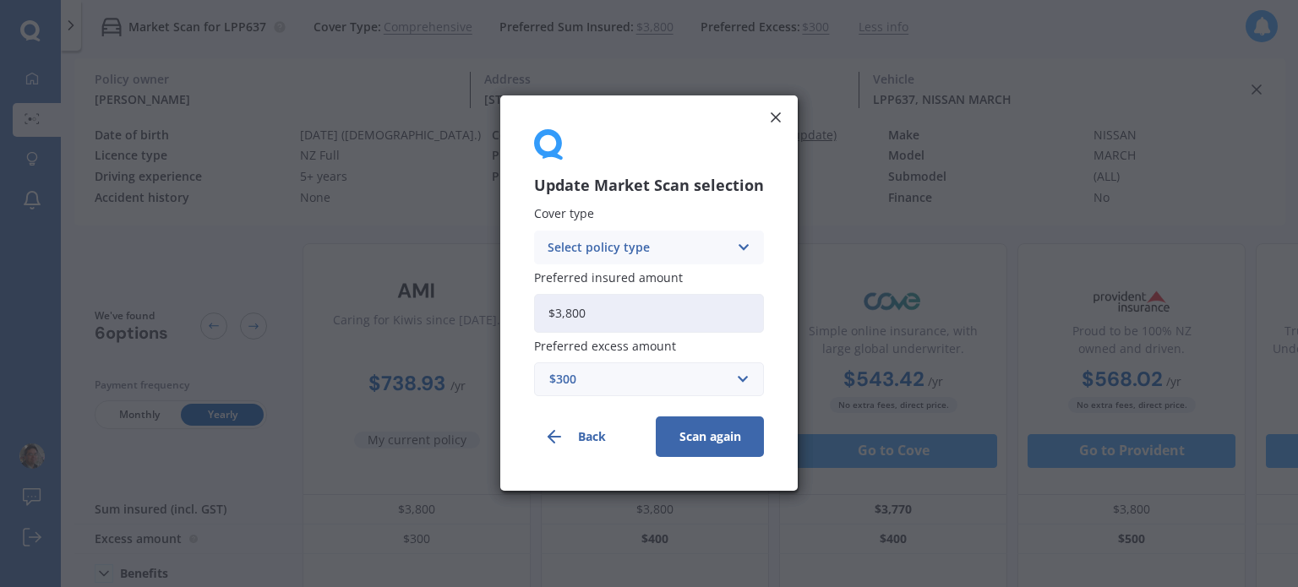
drag, startPoint x: 599, startPoint y: 321, endPoint x: 514, endPoint y: 320, distance: 85.3
click at [514, 320] on div "Update Market Scan selection Cover type Select policy type Comprehensive Third …" at bounding box center [648, 292] width 297 height 395
type input "$4,000"
click at [689, 438] on button "Scan again" at bounding box center [710, 437] width 108 height 41
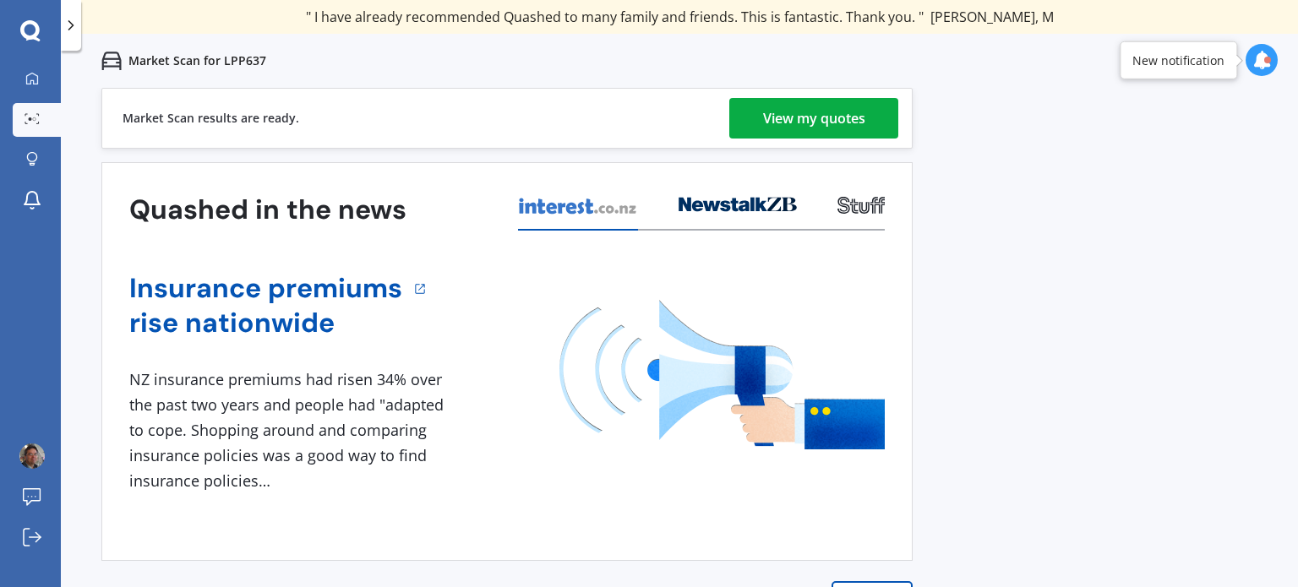
click at [811, 109] on div "View my quotes" at bounding box center [814, 118] width 102 height 41
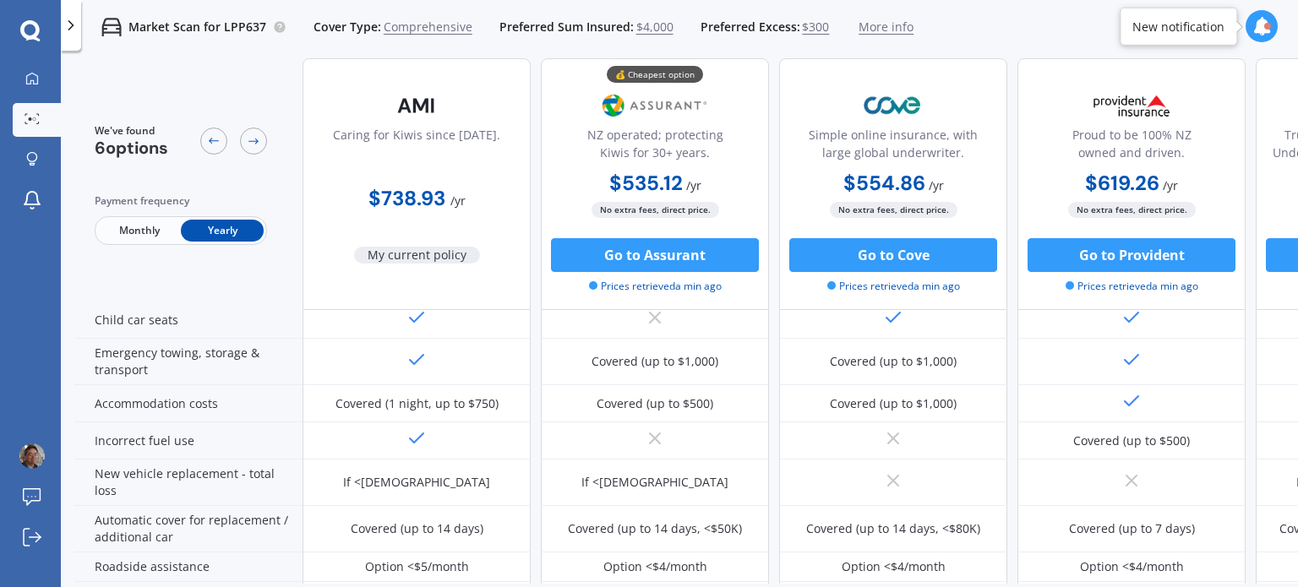
scroll to position [355, 0]
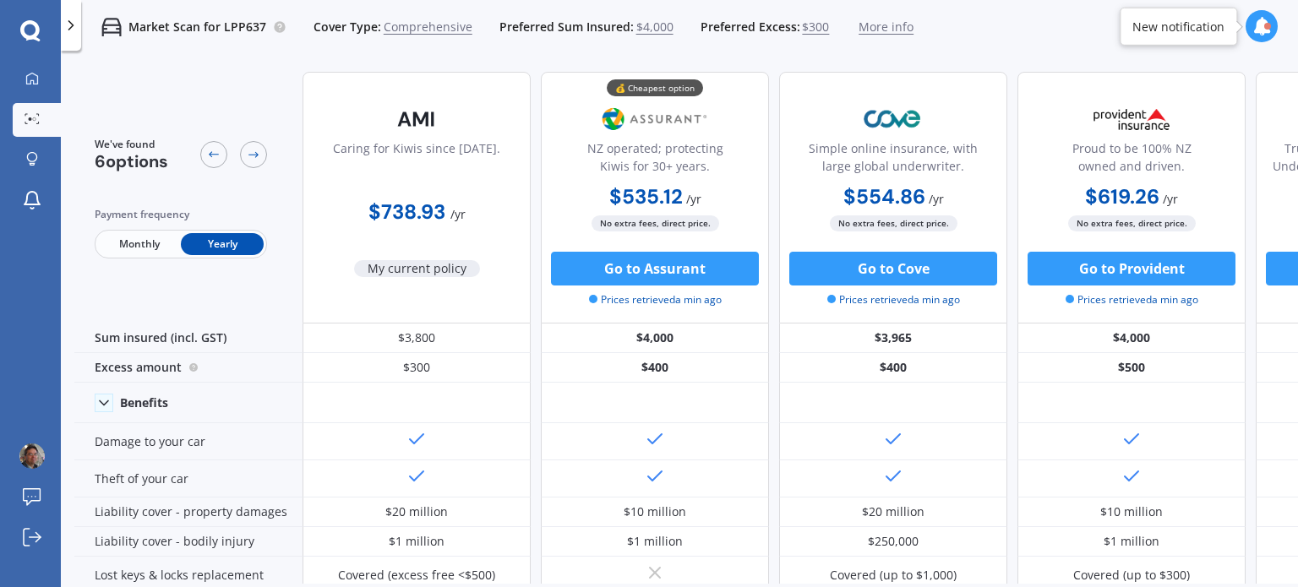
scroll to position [386, 0]
